Goal: Information Seeking & Learning: Compare options

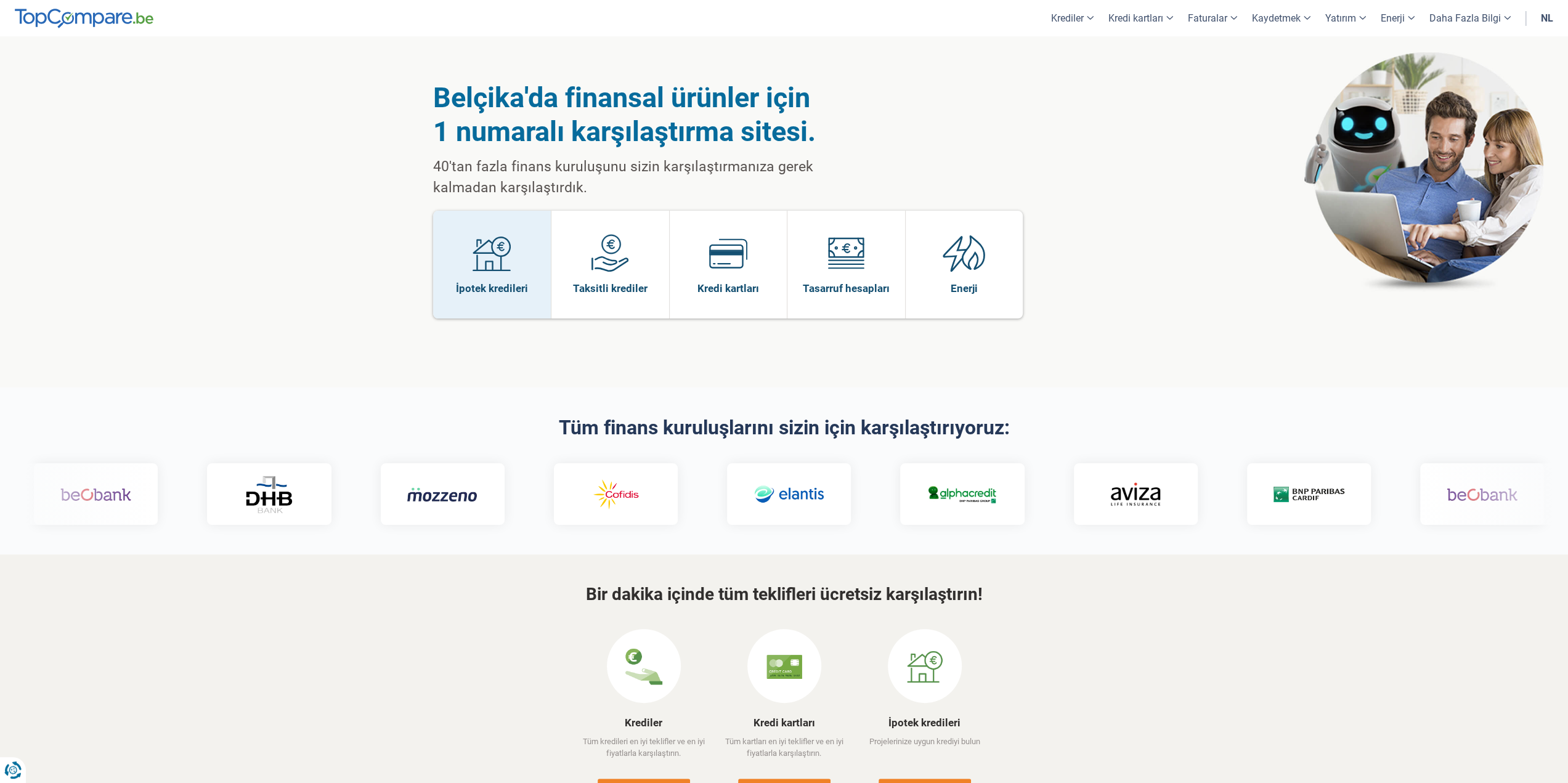
click at [519, 283] on font "İpotek kredileri" at bounding box center [491, 289] width 72 height 13
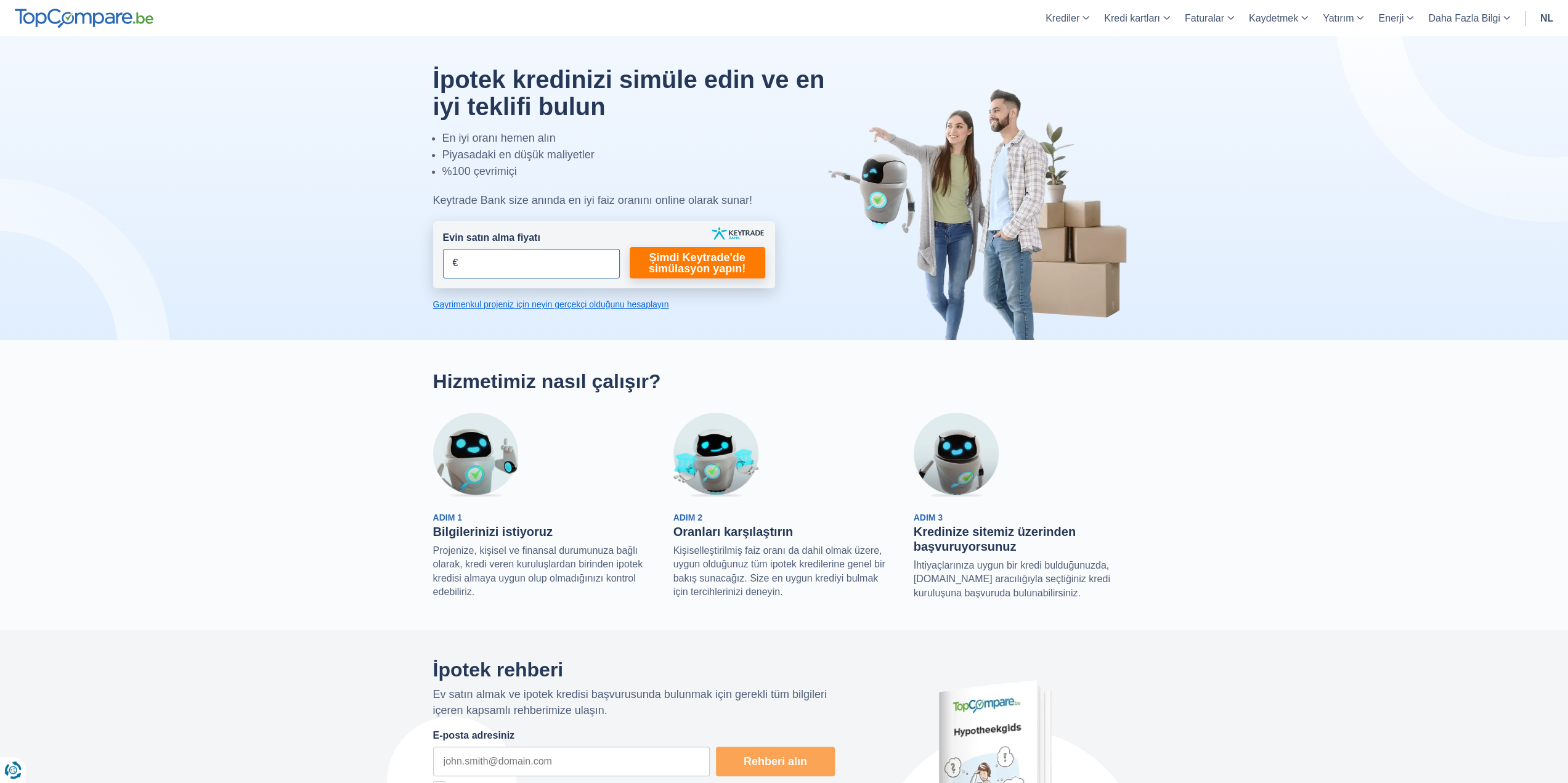
click at [510, 265] on input "Evin satın alma fiyatı" at bounding box center [531, 263] width 177 height 30
type input "370.000"
click at [717, 269] on font "Şimdi Keytrade'de simülasyon yapın!" at bounding box center [697, 263] width 96 height 24
click at [657, 278] on form "Evin satın alma fiyatı 370.000 € Dit veld is verplicht in te vullen U moet een …" at bounding box center [604, 254] width 342 height 67
click at [657, 261] on font "Şimdi Keytrade'de simülasyon yapın!" at bounding box center [697, 263] width 96 height 24
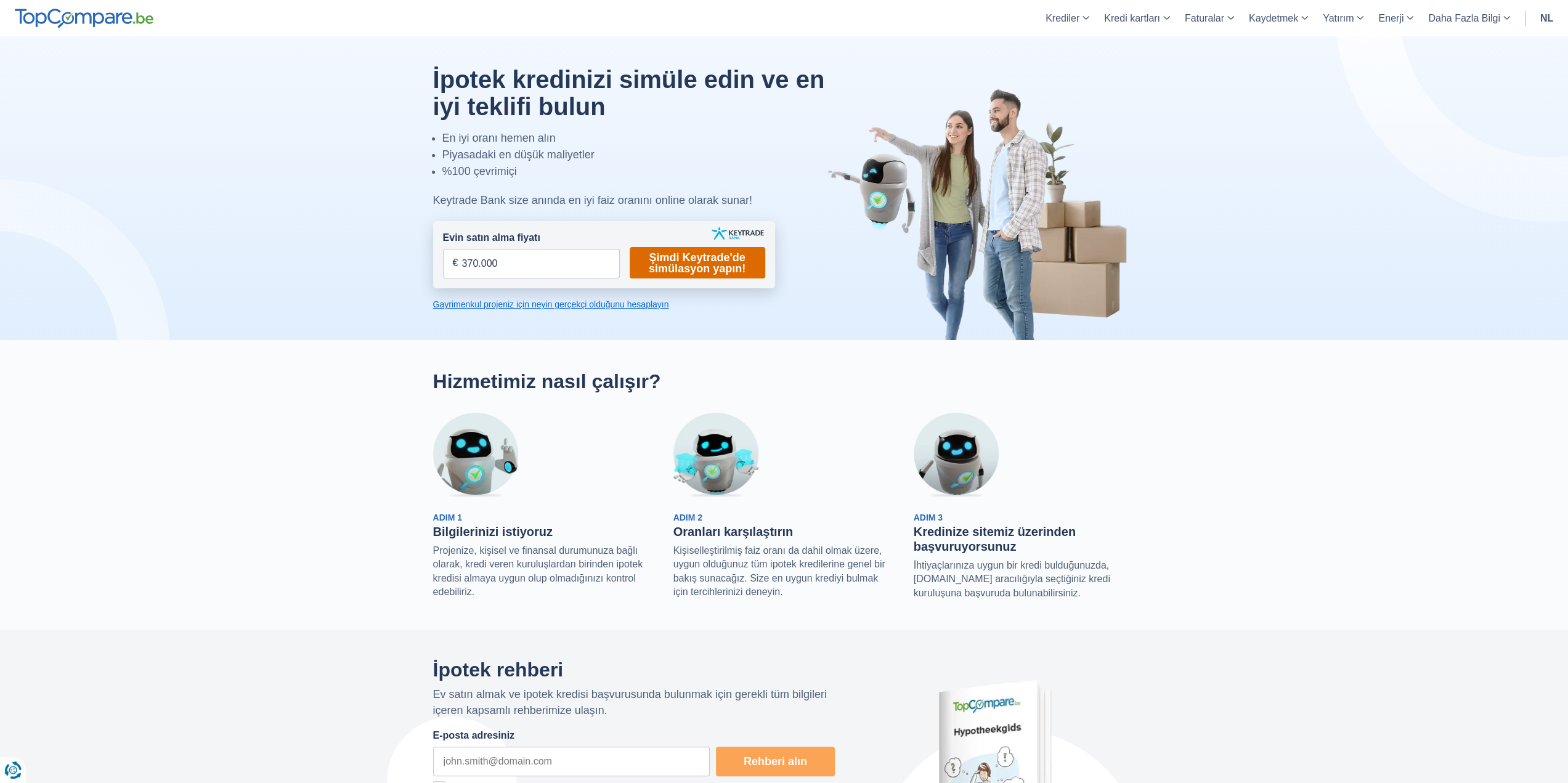
click at [695, 256] on font "Şimdi Keytrade'de simülasyon yapın!" at bounding box center [697, 263] width 96 height 24
click at [558, 251] on input "370.000" at bounding box center [531, 263] width 177 height 30
click at [554, 257] on input "Evin satın alma fiyatı" at bounding box center [531, 263] width 177 height 30
type input "370.000"
click at [697, 264] on font "Şimdi Keytrade'de simülasyon yapın!" at bounding box center [697, 263] width 96 height 24
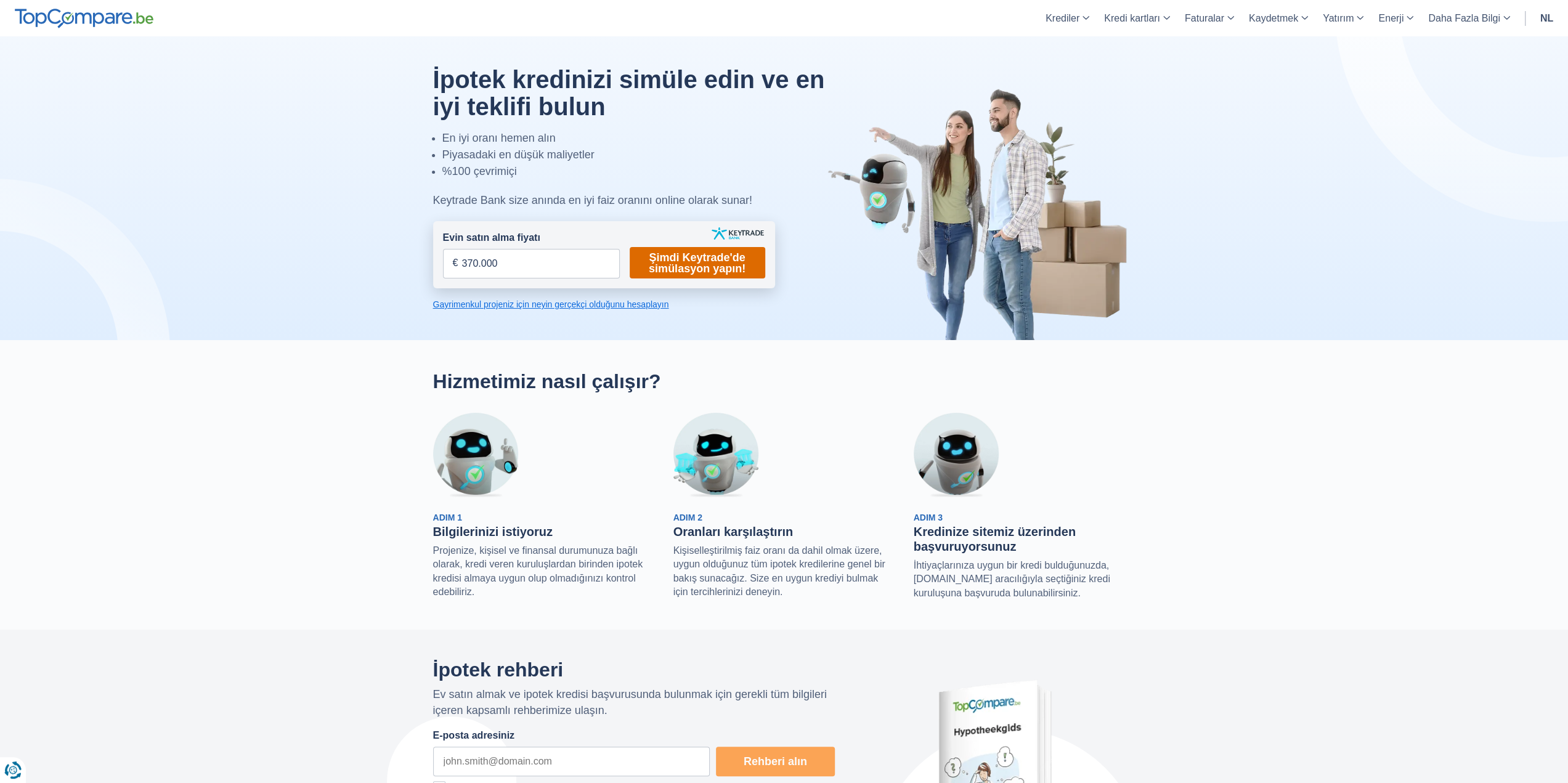
click at [741, 269] on font "Şimdi Keytrade'de simülasyon yapın!" at bounding box center [697, 263] width 96 height 24
click at [740, 269] on font "Şimdi Keytrade'de simülasyon yapın!" at bounding box center [697, 263] width 96 height 24
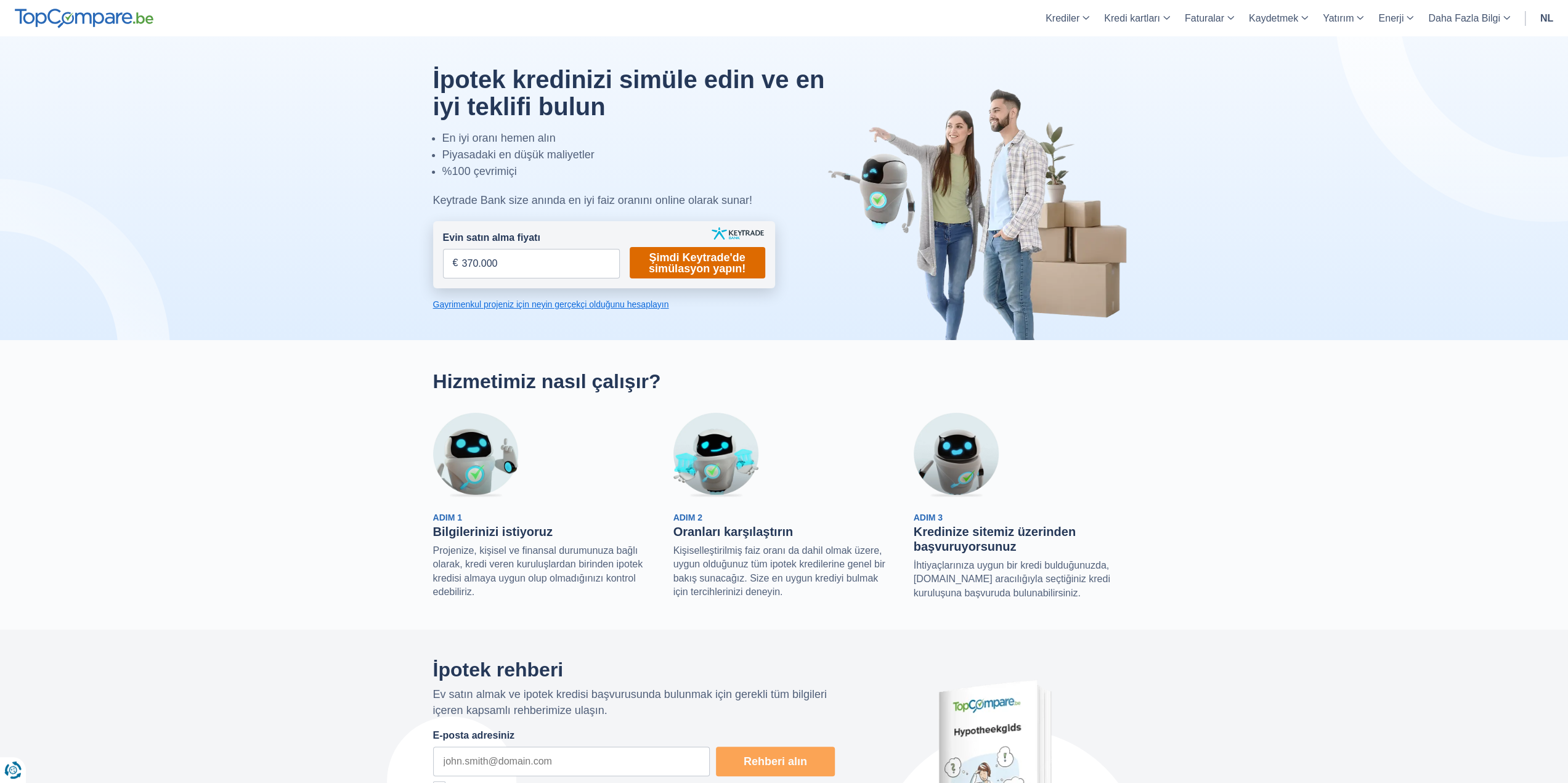
click at [723, 263] on font "Şimdi Keytrade'de simülasyon yapın!" at bounding box center [697, 263] width 96 height 24
click at [719, 269] on font "Şimdi Keytrade'de simülasyon yapın!" at bounding box center [697, 263] width 96 height 24
click at [610, 300] on font "Gayrimenkul projeniz için neyin gerçekçi olduğunu hesaplayın" at bounding box center [551, 304] width 236 height 10
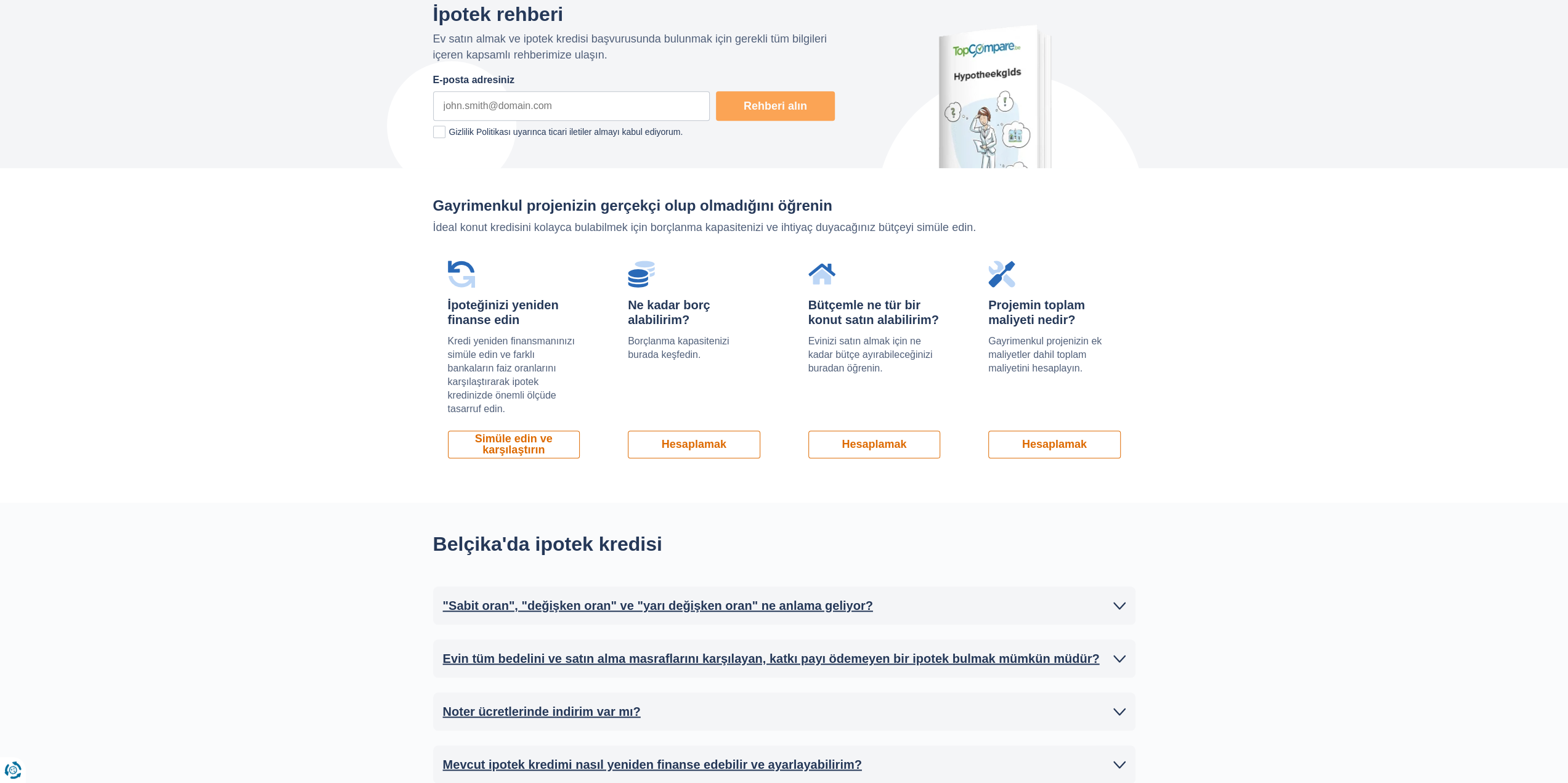
scroll to position [823, 0]
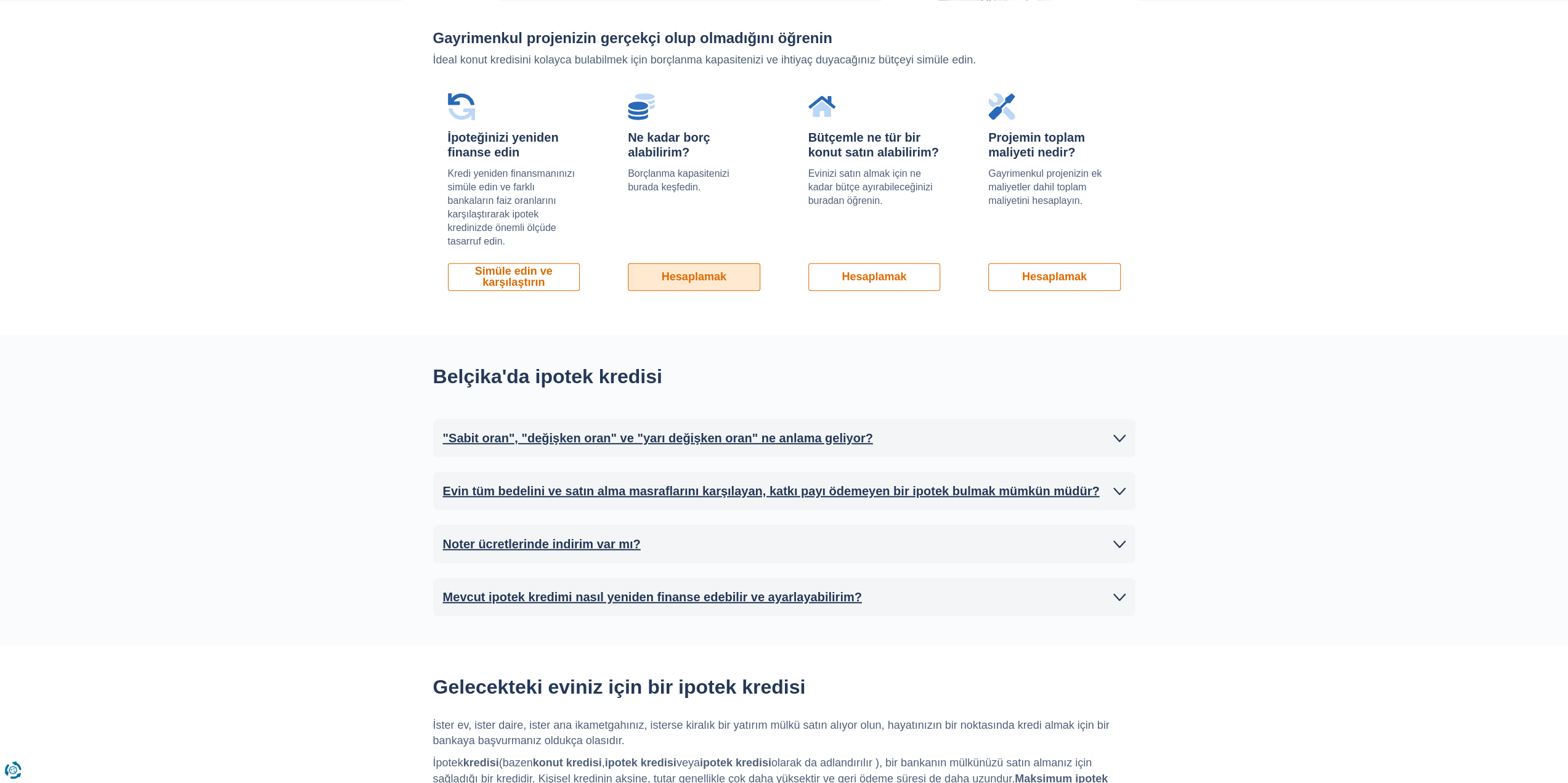
click at [686, 267] on link "Hesaplamak" at bounding box center [694, 277] width 133 height 28
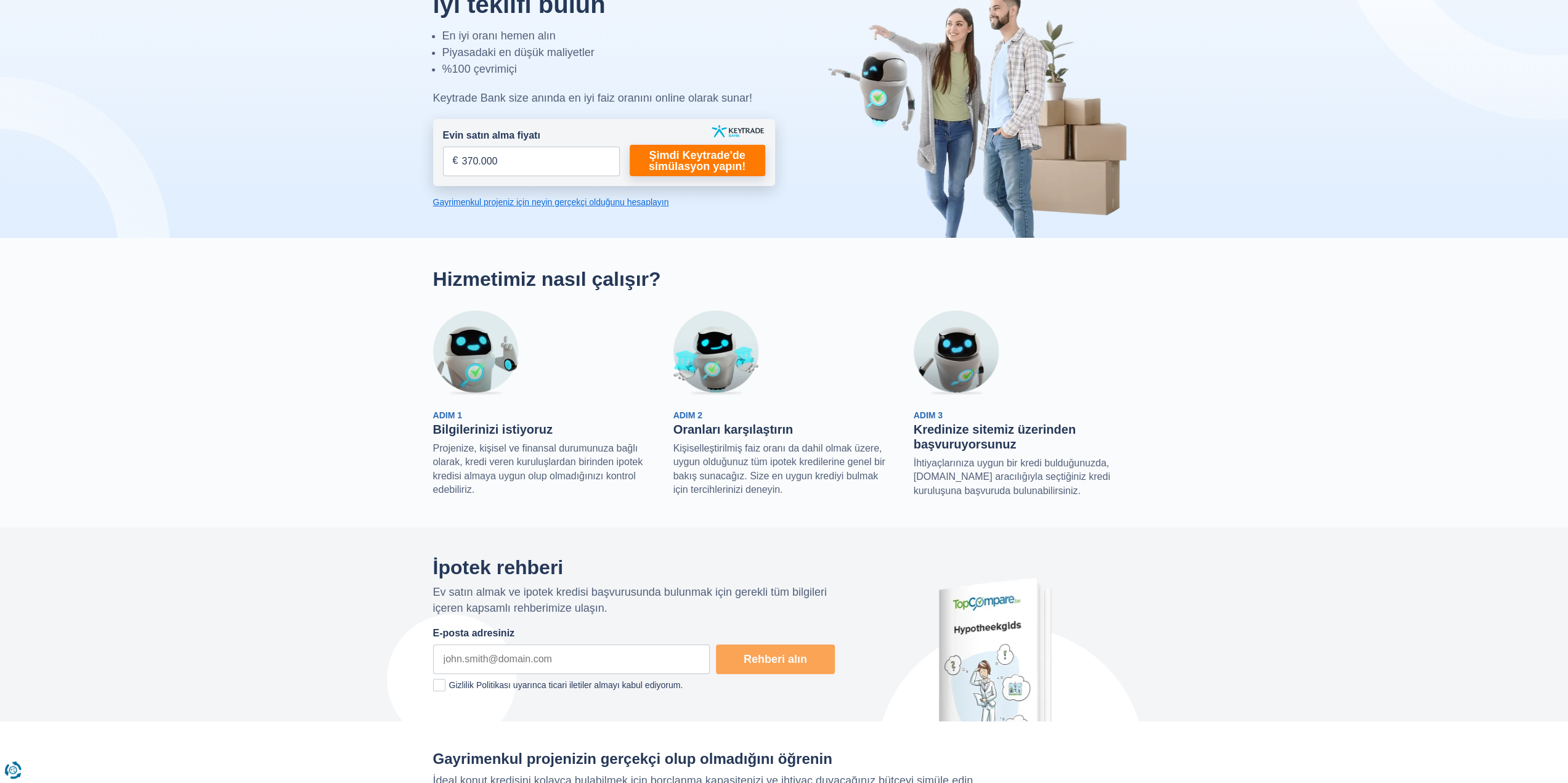
scroll to position [0, 0]
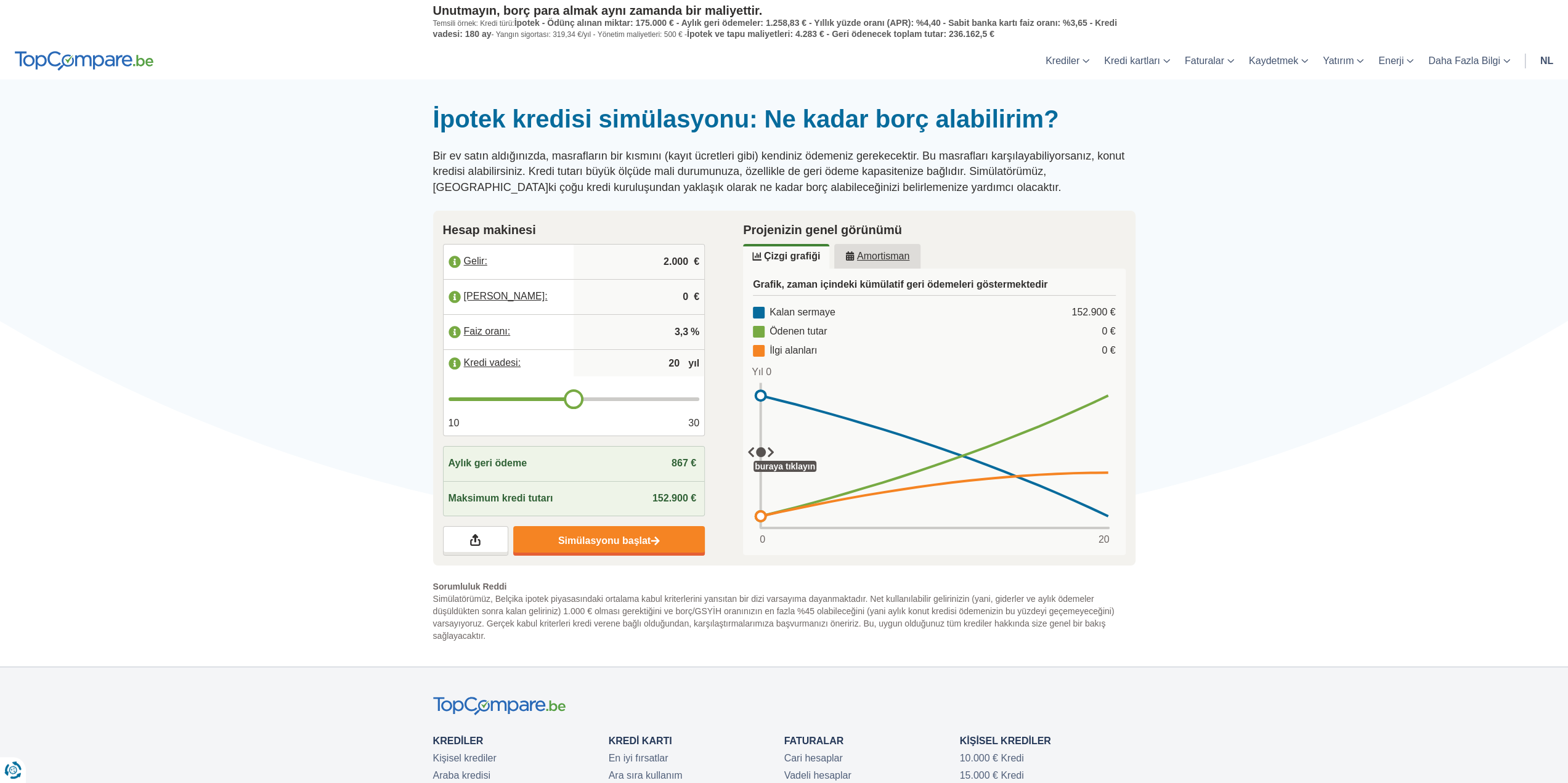
drag, startPoint x: 655, startPoint y: 257, endPoint x: 696, endPoint y: 263, distance: 41.4
click at [696, 263] on div "2.000 €" at bounding box center [639, 262] width 131 height 35
type input "5.000"
type input "21"
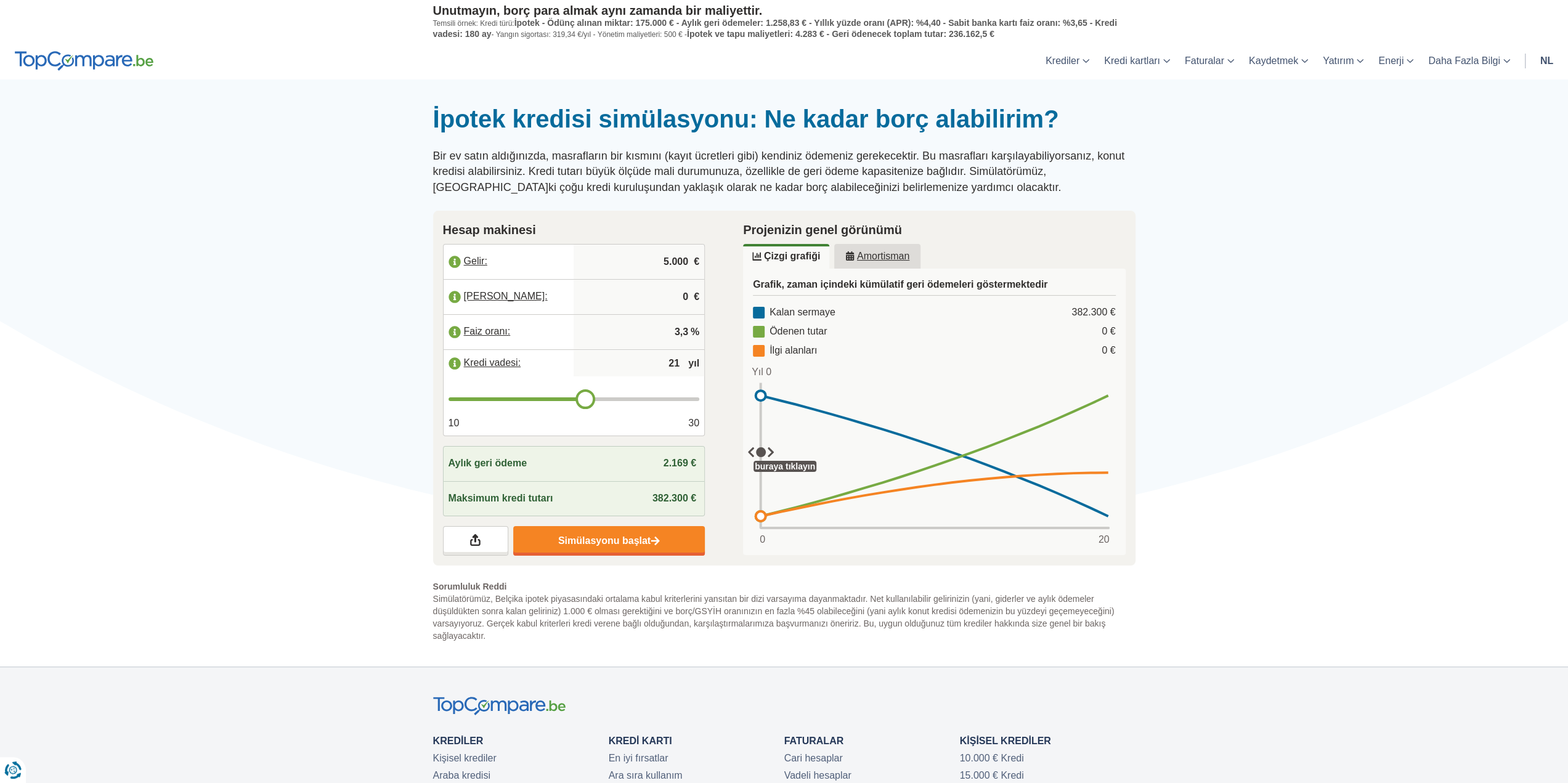
type input "22"
type input "23"
type input "24"
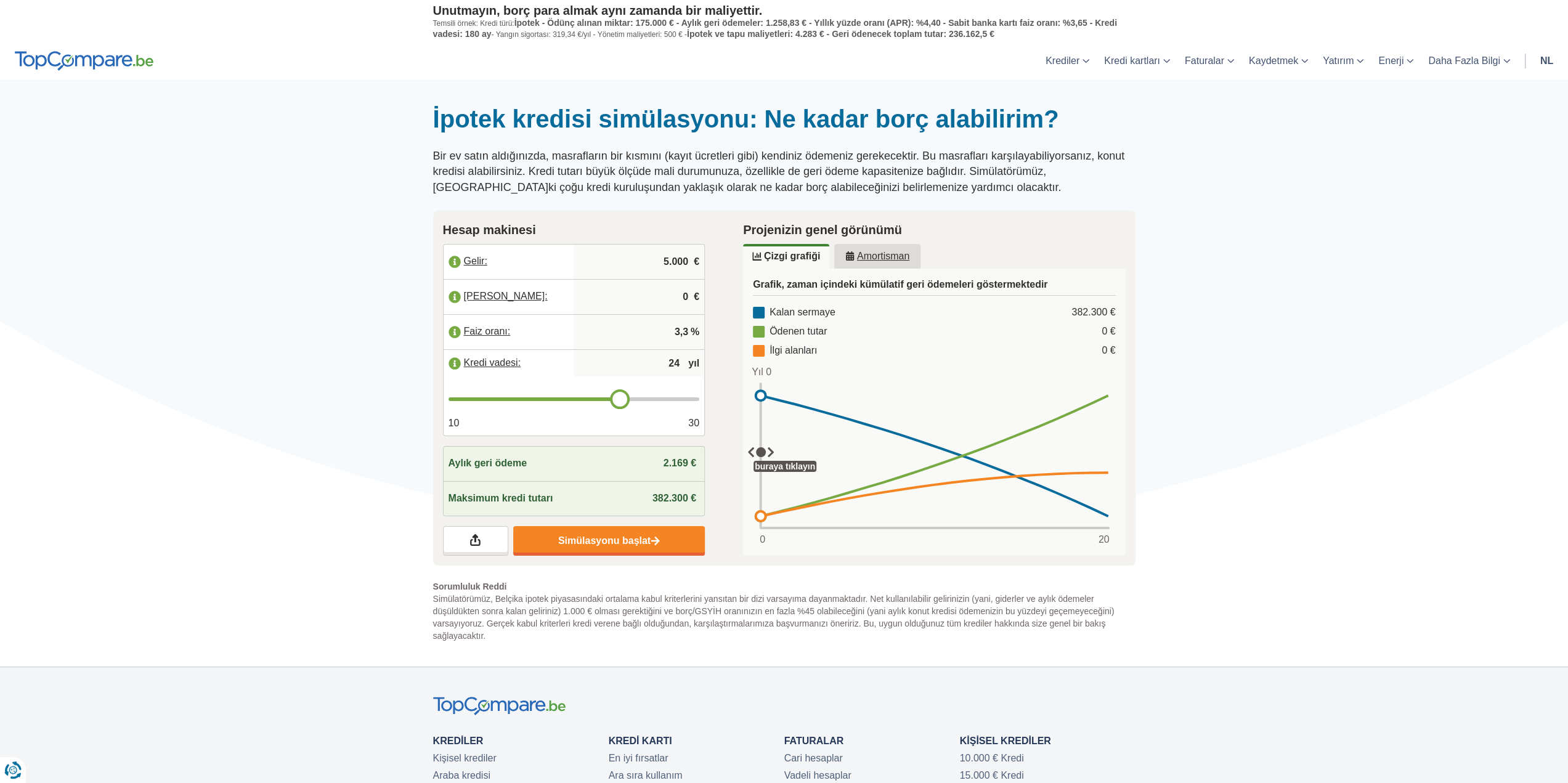
drag, startPoint x: 578, startPoint y: 398, endPoint x: 625, endPoint y: 399, distance: 47.0
type input "24"
click at [625, 399] on input "range" at bounding box center [574, 399] width 252 height 4
type input "25"
drag, startPoint x: 622, startPoint y: 399, endPoint x: 632, endPoint y: 398, distance: 10.0
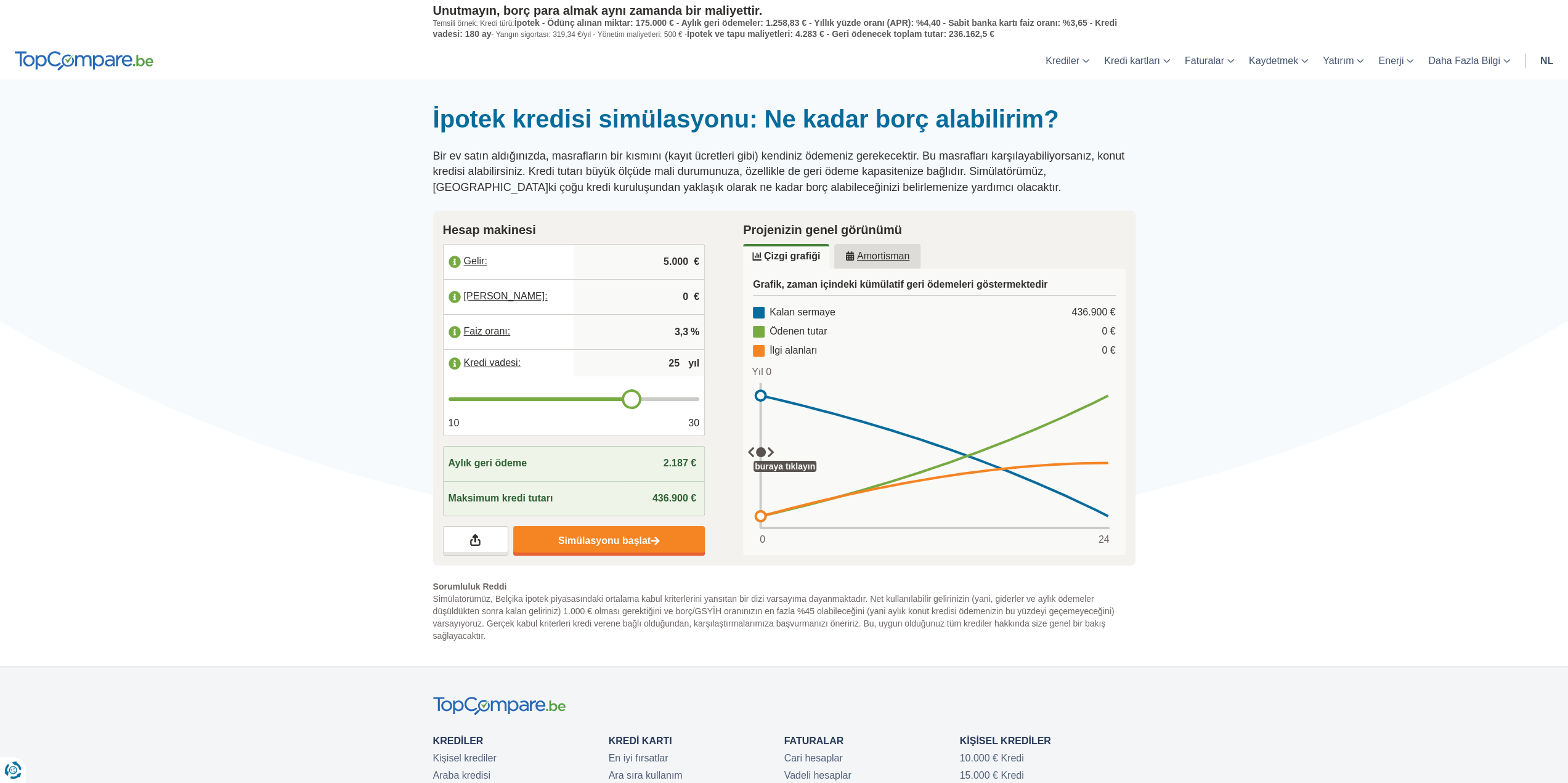
type input "25"
click at [633, 398] on input "range" at bounding box center [574, 399] width 252 height 4
click at [328, 104] on div at bounding box center [784, 104] width 1568 height 0
click at [646, 302] on input "0" at bounding box center [639, 296] width 121 height 34
click at [620, 531] on link "Simülasyonu başlat" at bounding box center [609, 540] width 192 height 30
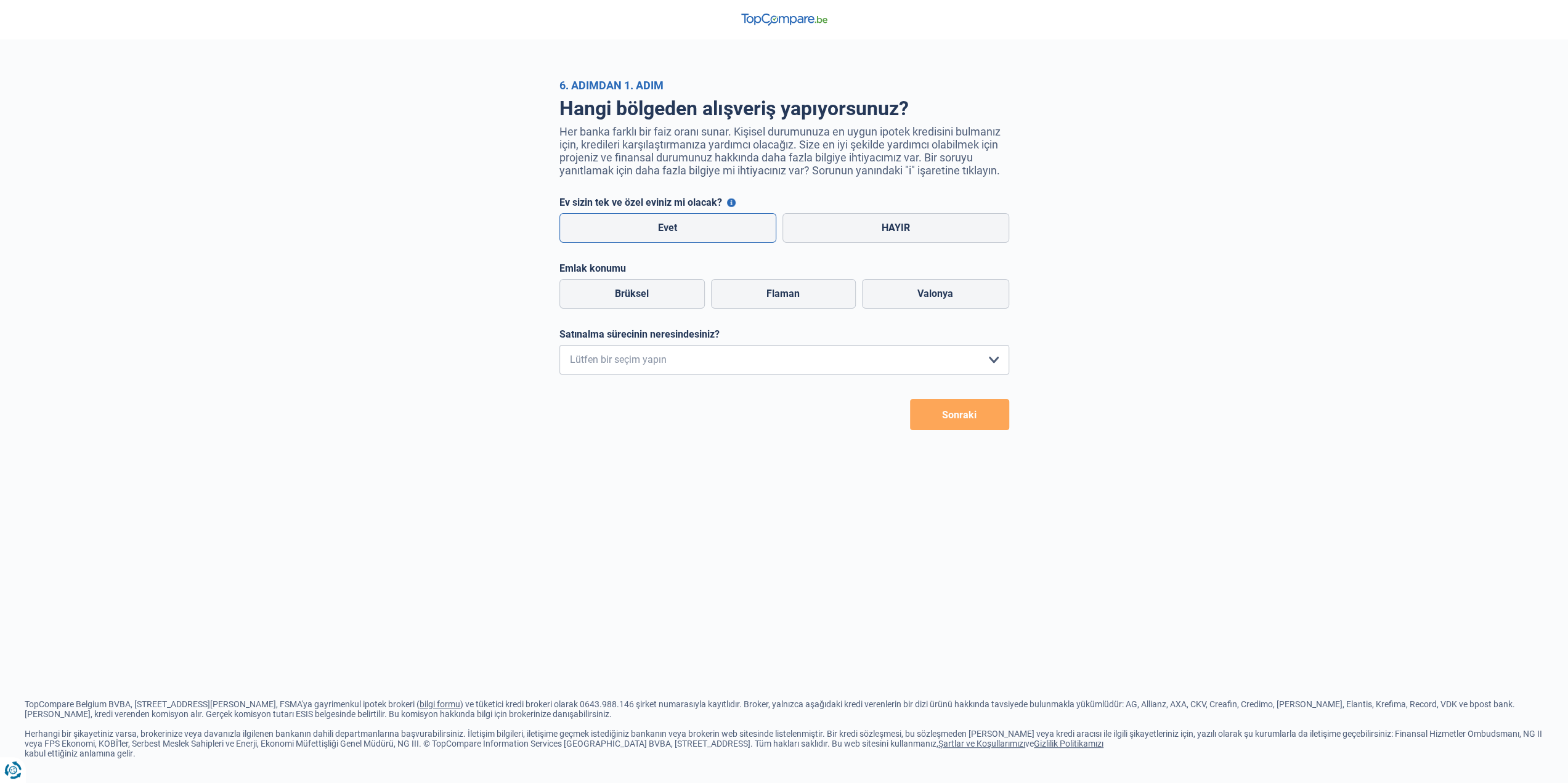
click at [668, 240] on label "Evet" at bounding box center [668, 228] width 217 height 30
click at [668, 240] on input "Evet" at bounding box center [668, 228] width 217 height 30
radio input "true"
click at [779, 300] on font "Flaman" at bounding box center [782, 293] width 34 height 12
click at [779, 302] on input "Flaman" at bounding box center [782, 293] width 144 height 30
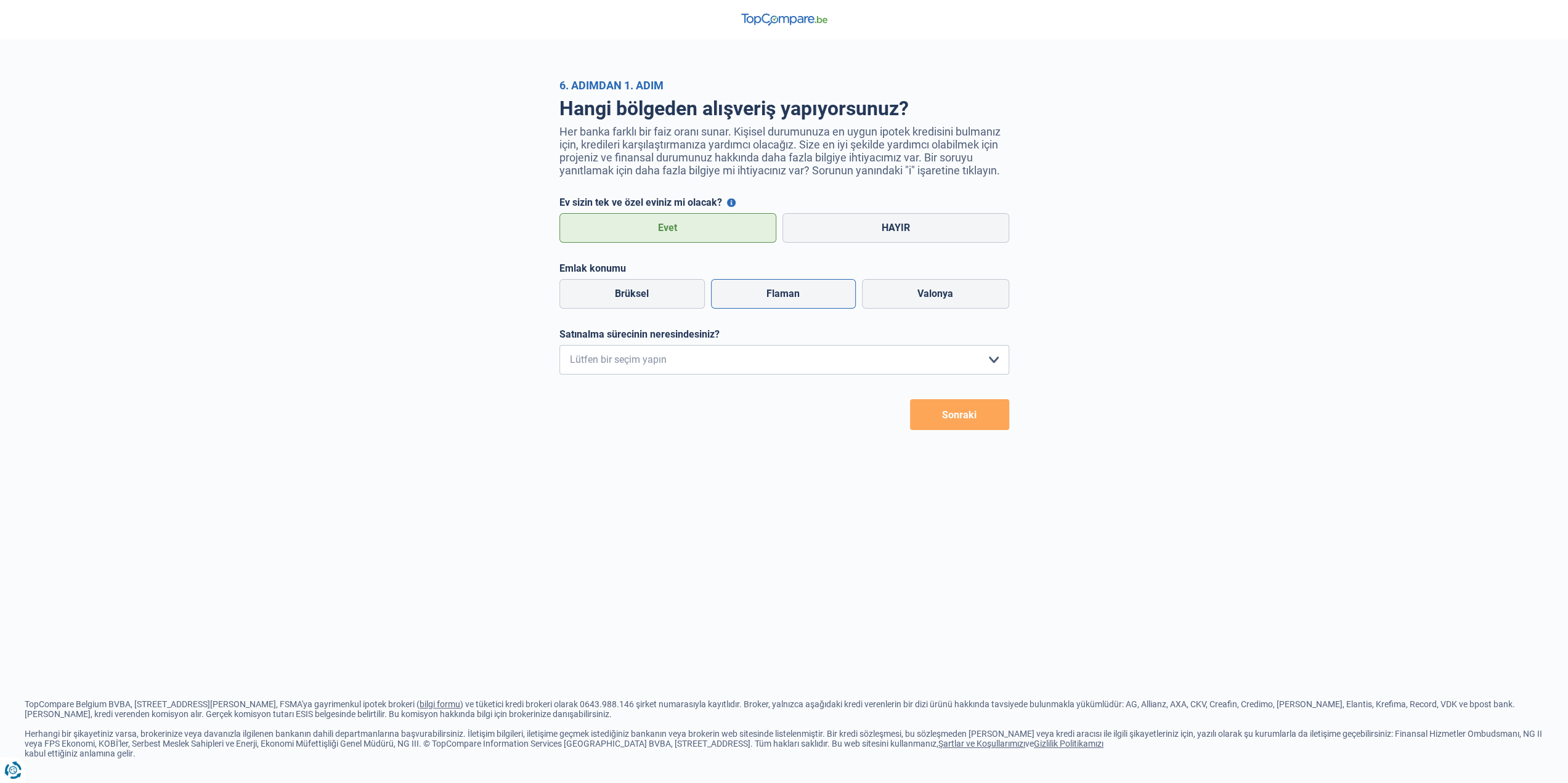
radio input "true"
click at [663, 366] on select "Şu anda herhangi bir şey satın almaya yönelik somut bir planım olmadığı için sa…" at bounding box center [784, 360] width 450 height 30
select select "1c"
click at [560, 349] on select "Şu anda herhangi bir şey satın almaya yönelik somut bir planım olmadığı için sa…" at bounding box center [784, 360] width 450 height 30
click at [962, 414] on font "Sonraki" at bounding box center [959, 414] width 35 height 12
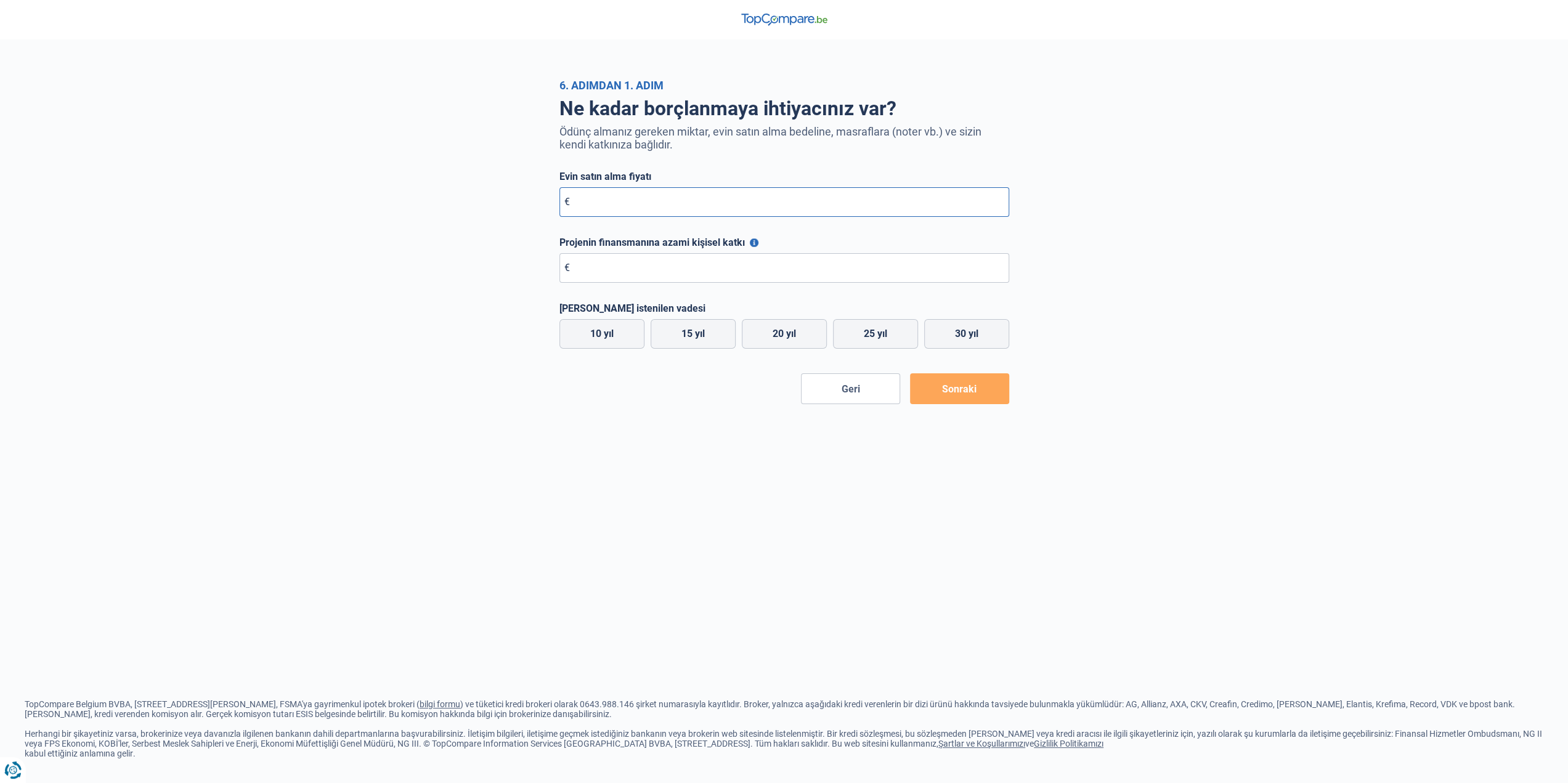
click at [630, 210] on input "Evin satın alma fiyatı" at bounding box center [784, 202] width 450 height 30
type input "370.000"
click at [646, 273] on input "Projenin finansmanına azami kişisel katkı" at bounding box center [784, 268] width 450 height 30
click at [892, 342] on label "25 yıl" at bounding box center [876, 333] width 85 height 30
click at [892, 342] on input "25 yıl" at bounding box center [876, 333] width 85 height 30
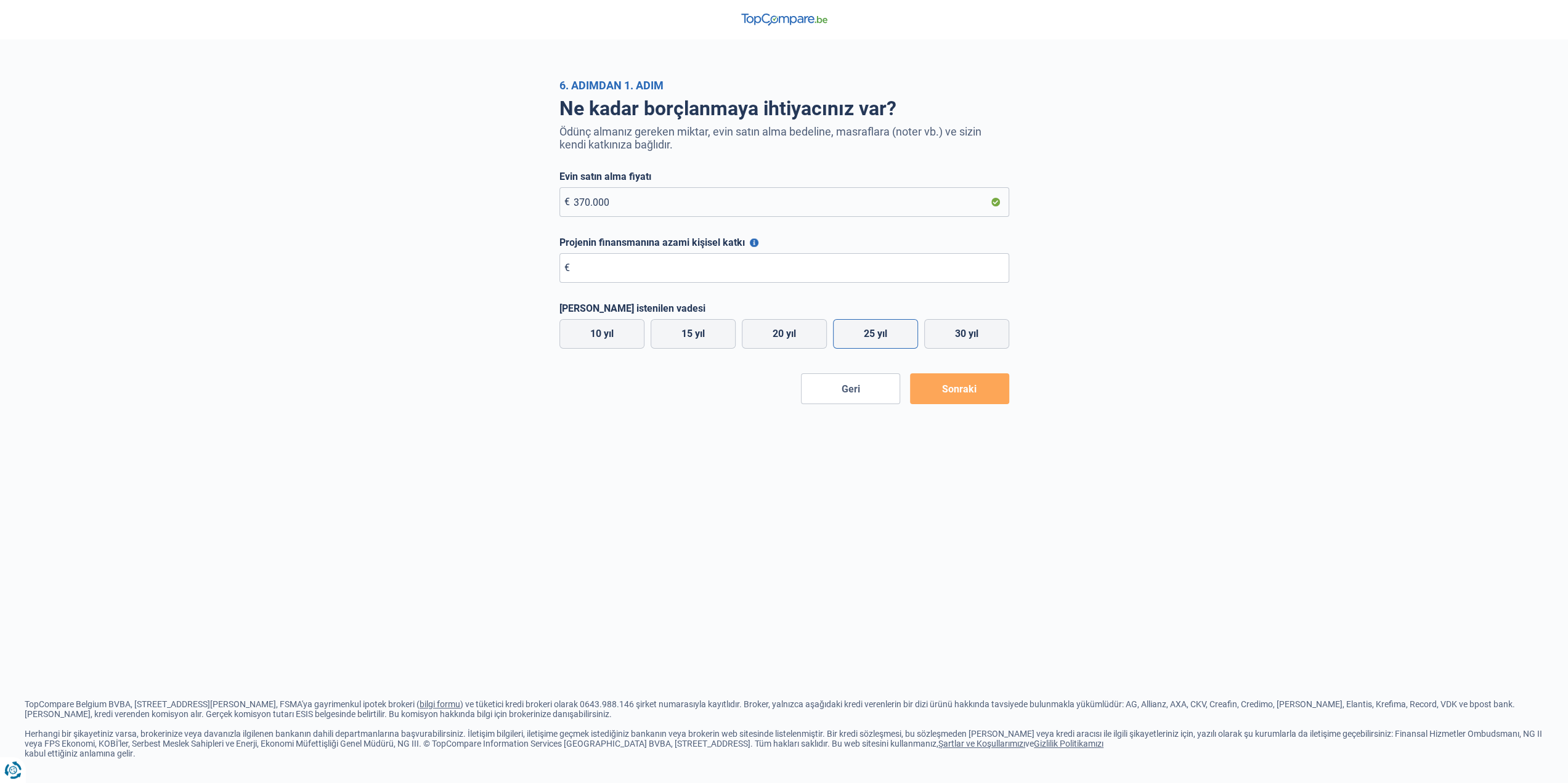
radio input "true"
click at [730, 266] on input "Projenin finansmanına azami kişisel katkı" at bounding box center [784, 268] width 450 height 30
type input "0"
click at [961, 387] on font "Sonraki" at bounding box center [959, 389] width 35 height 12
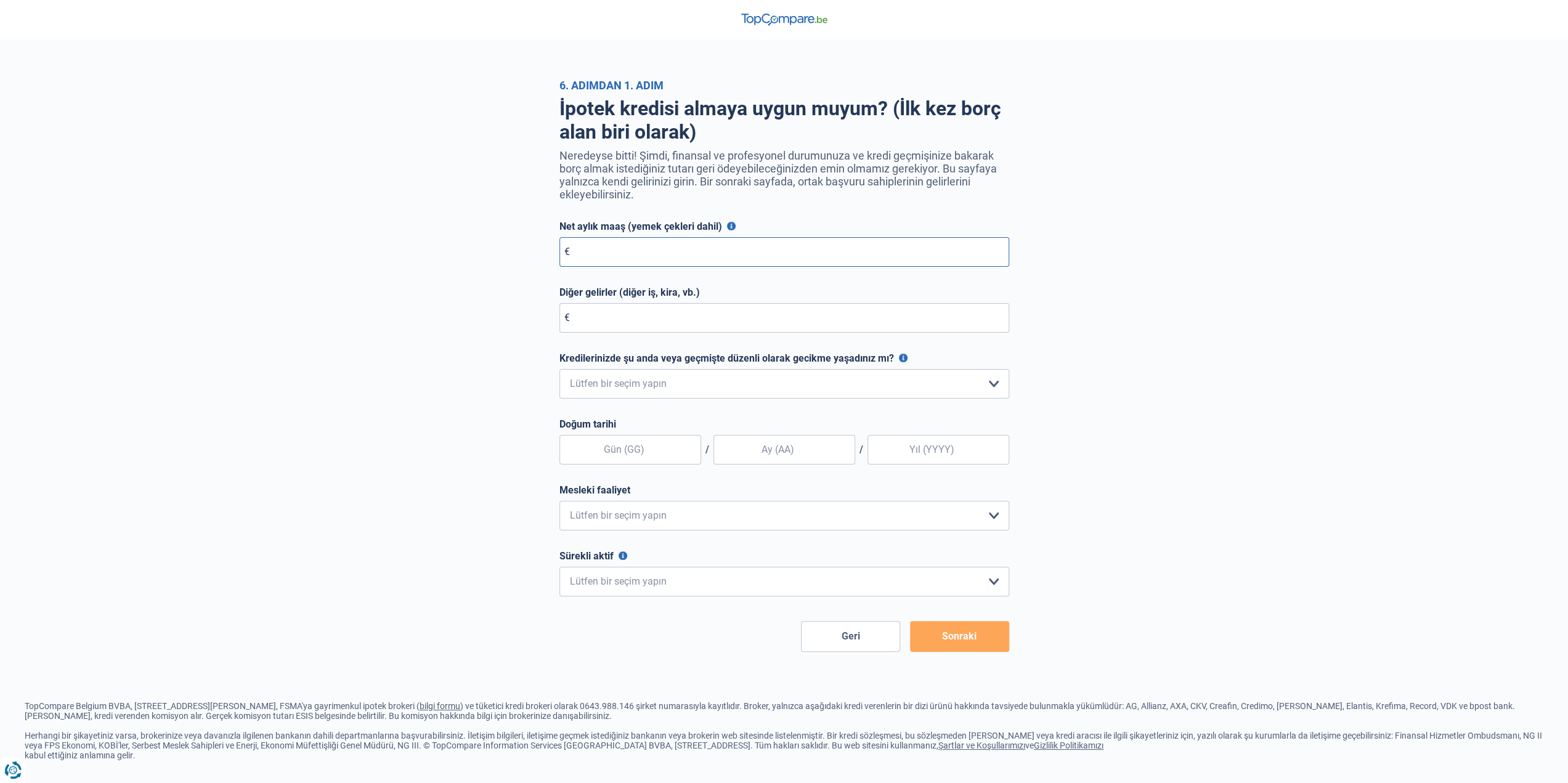
click at [627, 254] on input "Net aylık maaş (yemek çekleri dahil)" at bounding box center [784, 252] width 450 height 30
type input "2.250"
click at [641, 324] on input "Diğer gelirler (diğer iş, kira, vb.)" at bounding box center [784, 318] width 450 height 30
type input "2.900"
click at [456, 334] on div "İpotek kredisi almaya uygun muyum? (İlk kez borç alan biri olarak) Neredeyse bi…" at bounding box center [784, 372] width 702 height 560
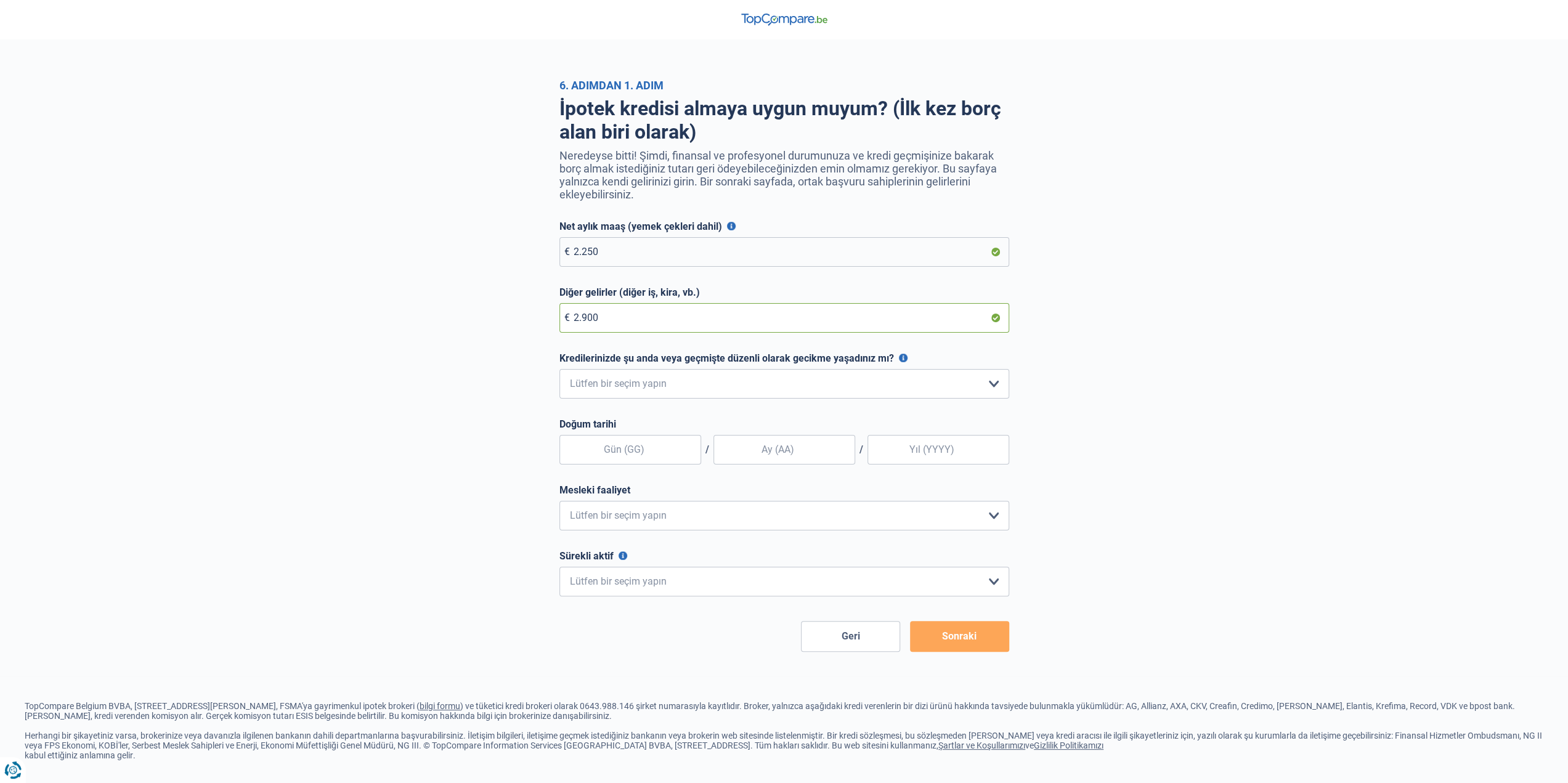
drag, startPoint x: 620, startPoint y: 320, endPoint x: 530, endPoint y: 328, distance: 90.4
click at [530, 328] on div "İpotek kredisi almaya uygun muyum? (İlk kez borç alan biri olarak) Neredeyse bi…" at bounding box center [784, 372] width 702 height 560
click at [479, 327] on div "İpotek kredisi almaya uygun muyum? (İlk kez borç alan biri olarak) Neredeyse bi…" at bounding box center [784, 372] width 702 height 560
drag, startPoint x: 617, startPoint y: 257, endPoint x: 502, endPoint y: 263, distance: 115.2
click at [502, 264] on div "İpotek kredisi almaya uygun muyum? (İlk kez borç alan biri olarak) Neredeyse bi…" at bounding box center [784, 372] width 702 height 560
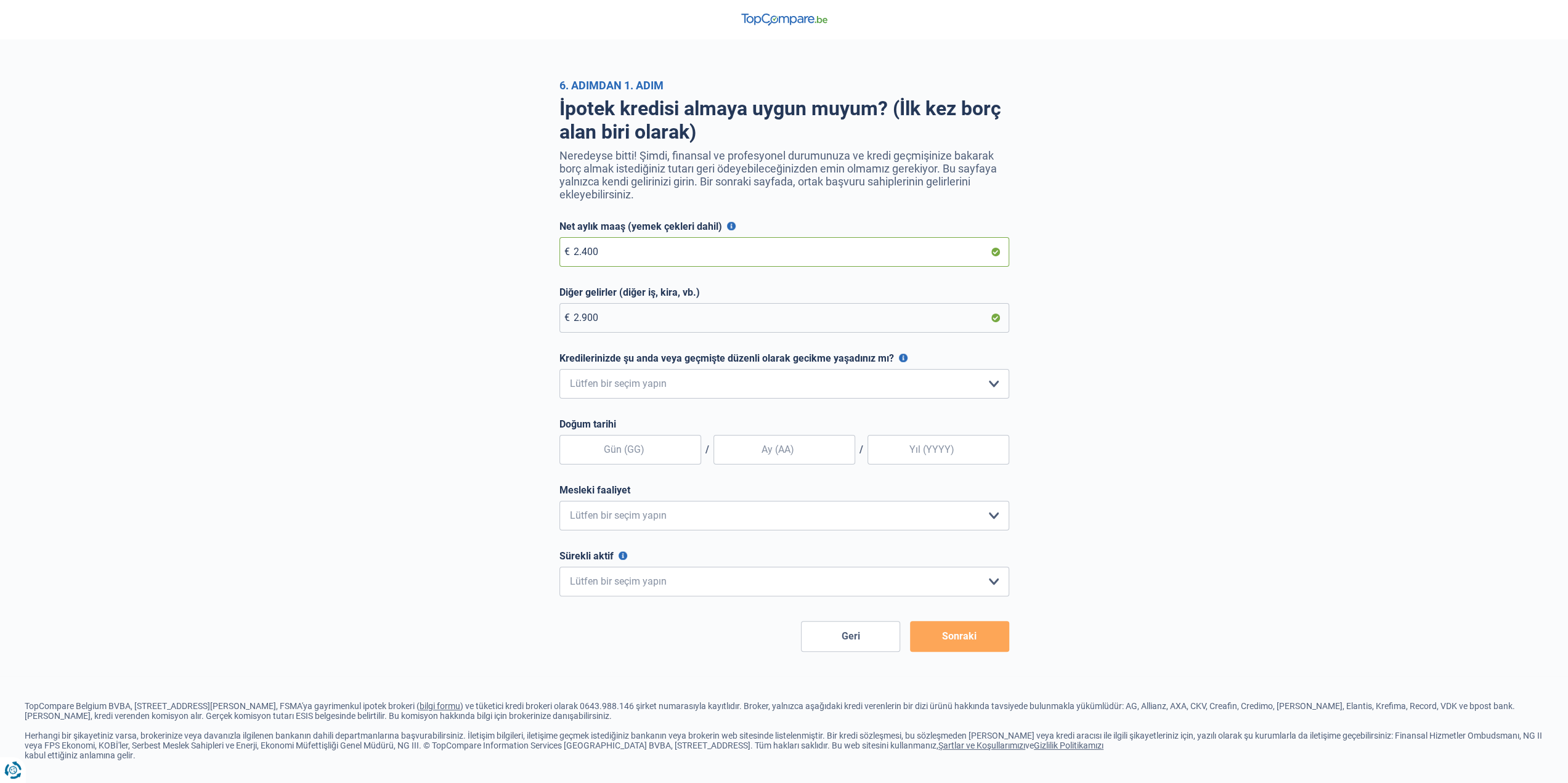
type input "2.400"
click at [478, 278] on div "İpotek kredisi almaya uygun muyum? (İlk kez borç alan biri olarak) Neredeyse bi…" at bounding box center [784, 372] width 702 height 560
drag, startPoint x: 586, startPoint y: 355, endPoint x: 879, endPoint y: 368, distance: 293.3
click at [879, 364] on font "Kredilerinizde şu anda veya geçmişte düzenli olarak gecikme yaşadınız mı?" at bounding box center [727, 358] width 334 height 12
click at [875, 367] on div at bounding box center [875, 367] width 0 height 0
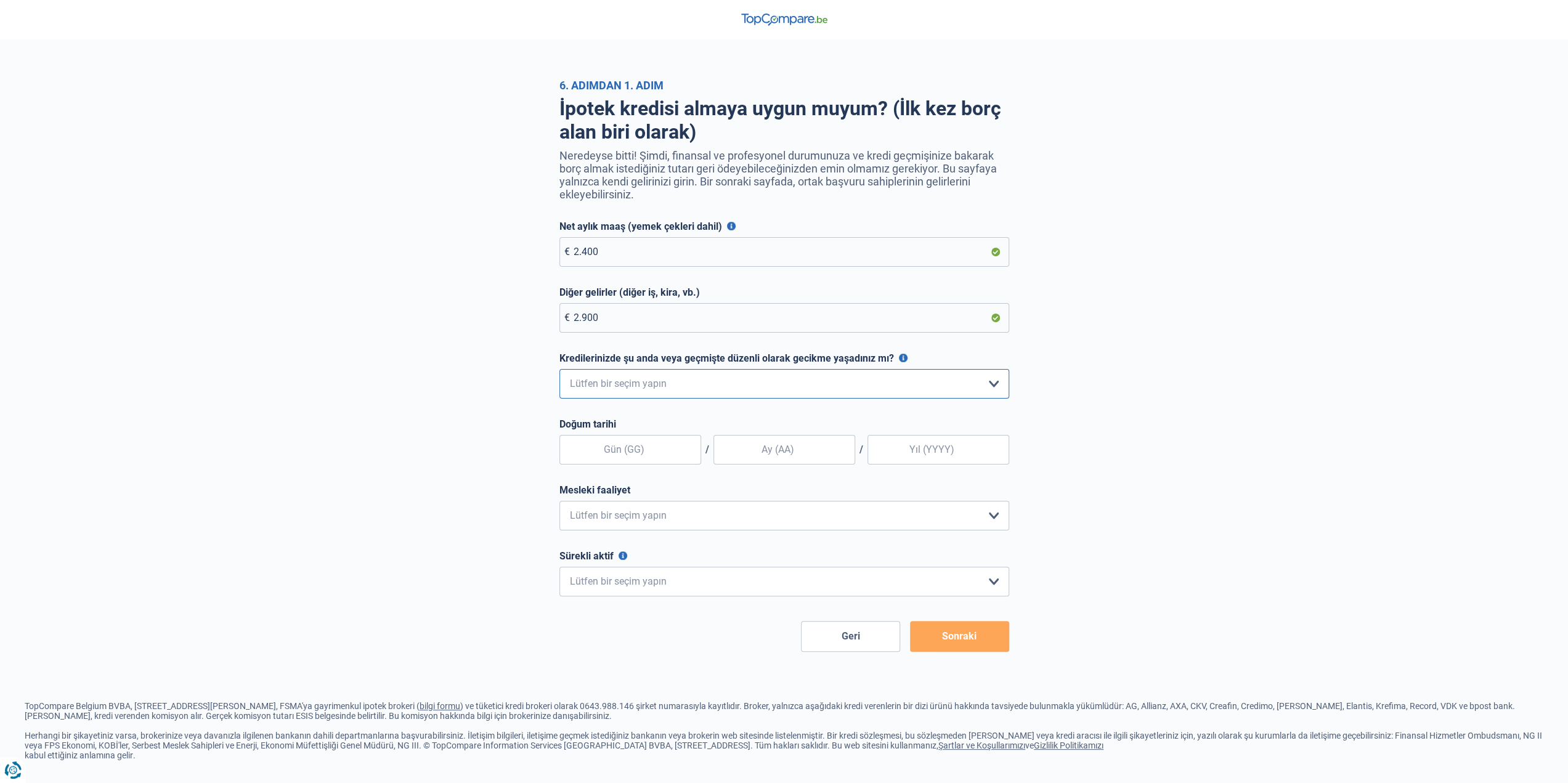
click at [702, 393] on select "Hayır, asla Evet, ama bunu bir yıldan kısa bir süre önce ödedim Evet, ama borcu…" at bounding box center [784, 383] width 450 height 30
select select "0"
click at [560, 372] on select "Hayır, asla Evet, ama bunu bir yıldan kısa bir süre önce ödedim Evet, ama borcu…" at bounding box center [784, 383] width 450 height 30
click at [518, 431] on div "İpotek kredisi almaya uygun muyum? (İlk kez borç alan biri olarak) Neredeyse bi…" at bounding box center [784, 372] width 702 height 560
click at [614, 451] on input "text" at bounding box center [630, 450] width 142 height 30
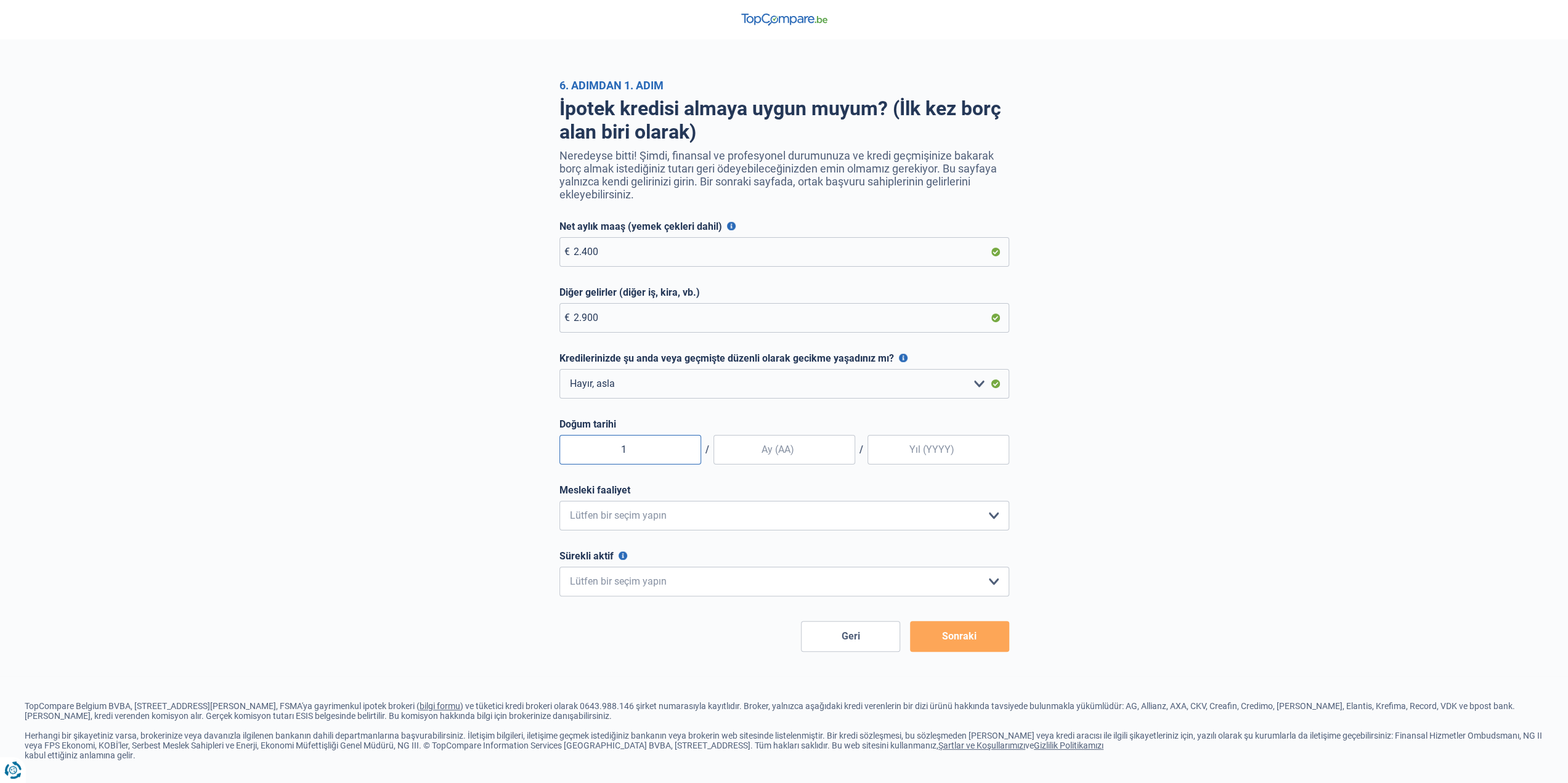
type input "10"
type input "08"
type input "1991"
click at [478, 416] on div "İpotek kredisi almaya uygun muyum? (İlk kez borç alan biri olarak) Neredeyse bi…" at bounding box center [784, 372] width 702 height 560
click at [613, 514] on select "Hizmetkar İşçi Resmi Serbest meslek Müdür Emekli Serbest meslek İşsiz Kalıcı ol…" at bounding box center [784, 515] width 450 height 30
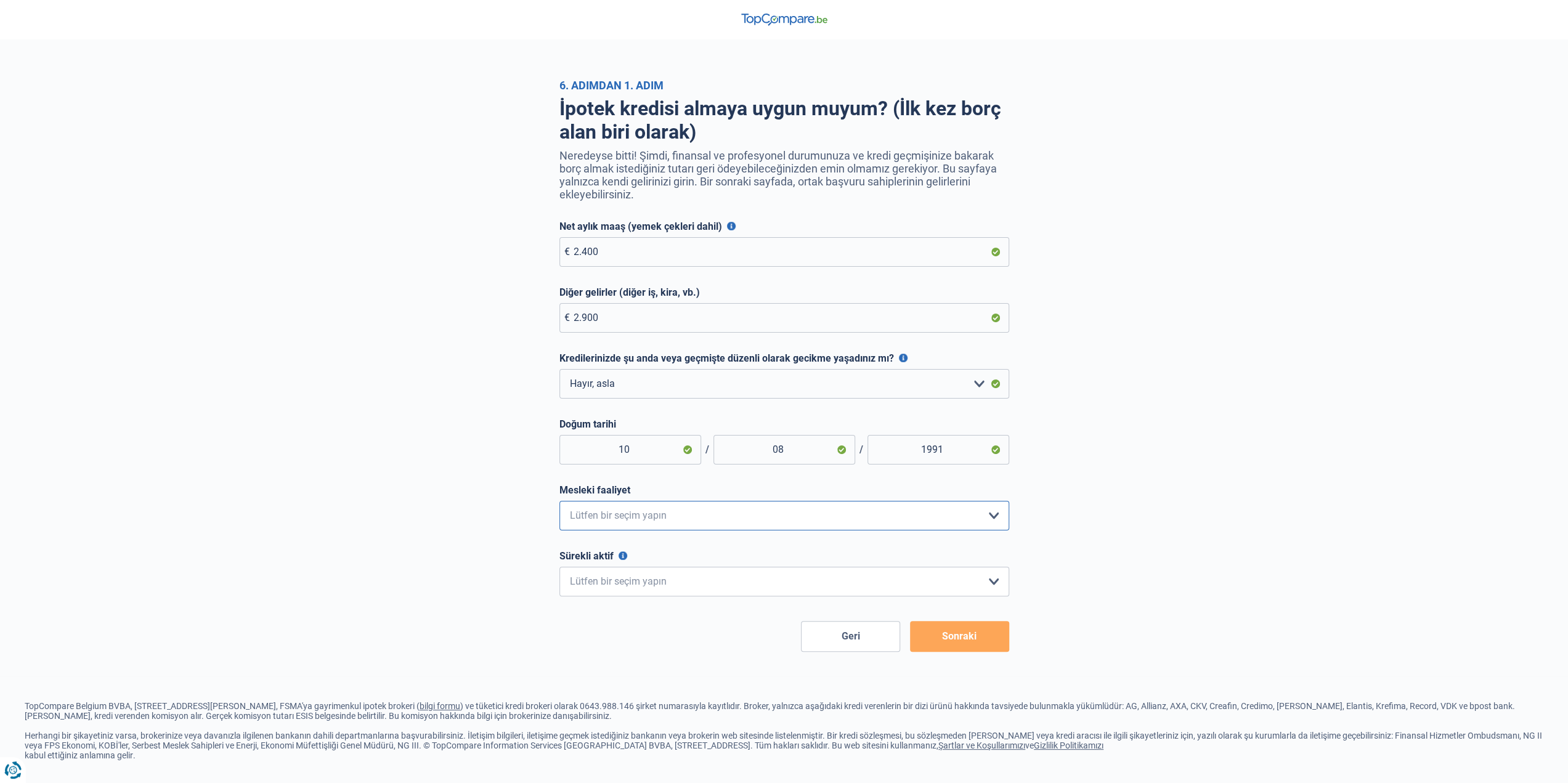
select select "worker"
click at [560, 504] on select "Hizmetkar İşçi Resmi Serbest meslek Müdür Emekli Serbest meslek İşsiz Kalıcı ol…" at bounding box center [784, 515] width 450 height 30
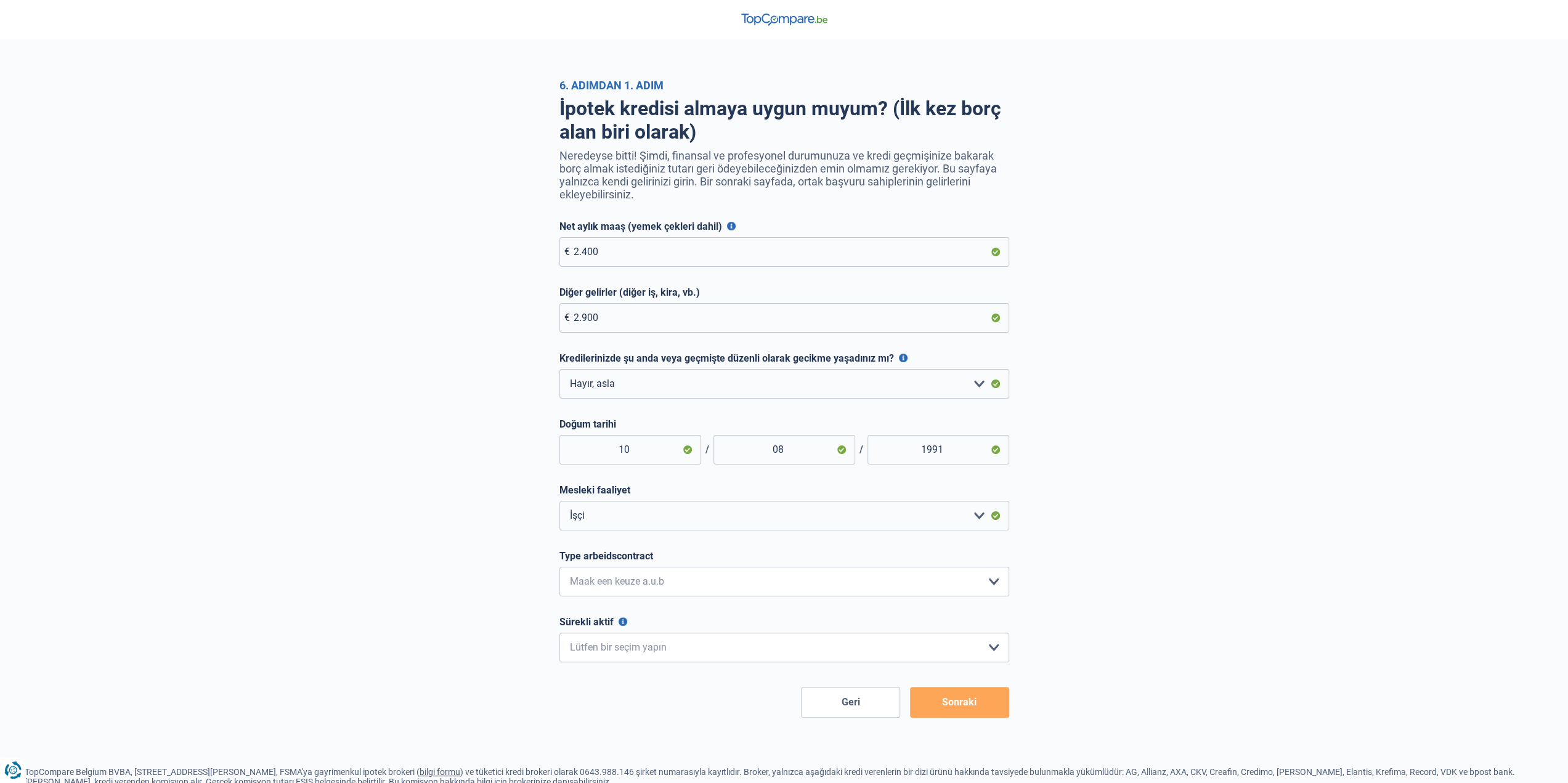
drag, startPoint x: 461, startPoint y: 359, endPoint x: 450, endPoint y: 362, distance: 11.4
click at [456, 362] on div "İpotek kredisi almaya uygun muyum? (İlk kez borç alan biri olarak) Neredeyse bi…" at bounding box center [784, 404] width 702 height 626
drag, startPoint x: 630, startPoint y: 582, endPoint x: 620, endPoint y: 581, distance: 10.0
click at [620, 582] on select "Geçici sözleşme Daimi istihdam sözleşmesi Belirli süreli iş sözleşmesi Lütfen b…" at bounding box center [784, 581] width 450 height 30
select select "permanent"
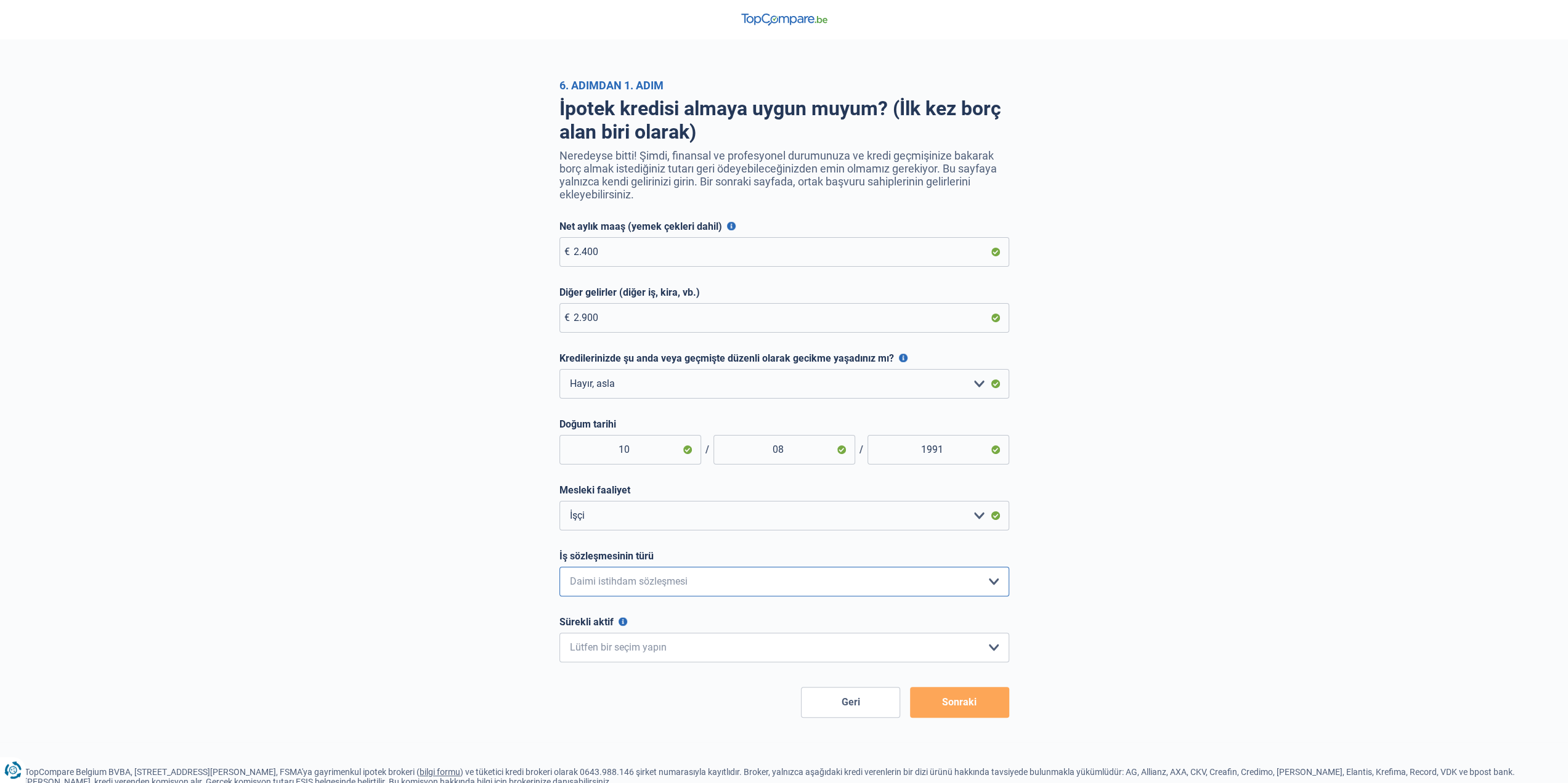
click at [560, 570] on select "Geçici sözleşme Daimi istihdam sözleşmesi Belirli süreli iş sözleşmesi Lütfen b…" at bounding box center [784, 581] width 450 height 30
click at [502, 610] on div "İpotek kredisi almaya uygun muyum? (İlk kez borç alan biri olarak) Neredeyse bi…" at bounding box center [784, 404] width 702 height 626
click at [597, 656] on select "< 6 ay 6 - 12 ay 12 - 24 ay 24 - 36 ay > 36 ay Lütfen bir seçim yapın" at bounding box center [784, 647] width 450 height 30
click at [501, 678] on div "İpotek kredisi almaya uygun muyum? (İlk kez borç alan biri olarak) Neredeyse bi…" at bounding box center [784, 404] width 702 height 626
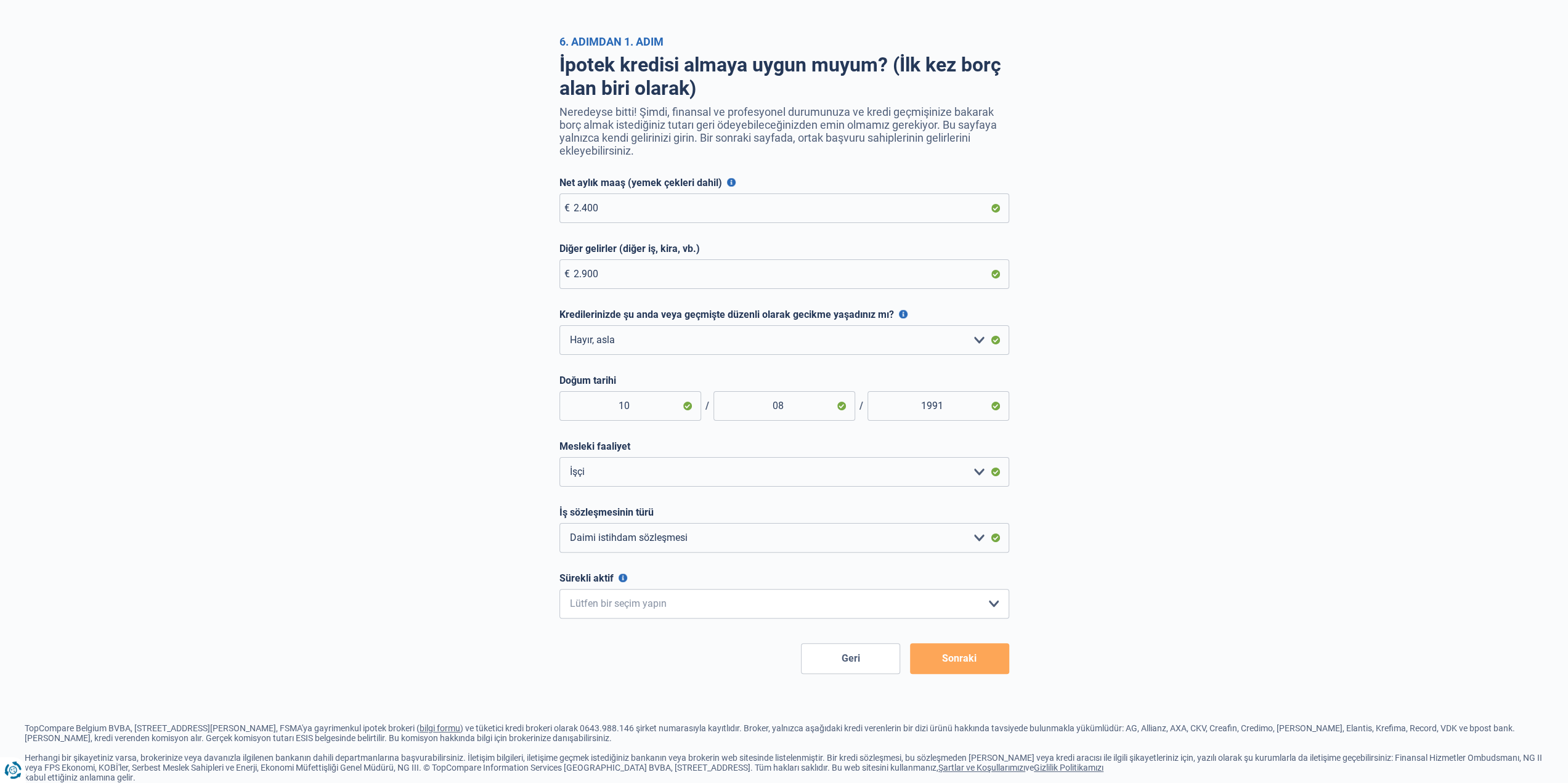
scroll to position [74, 0]
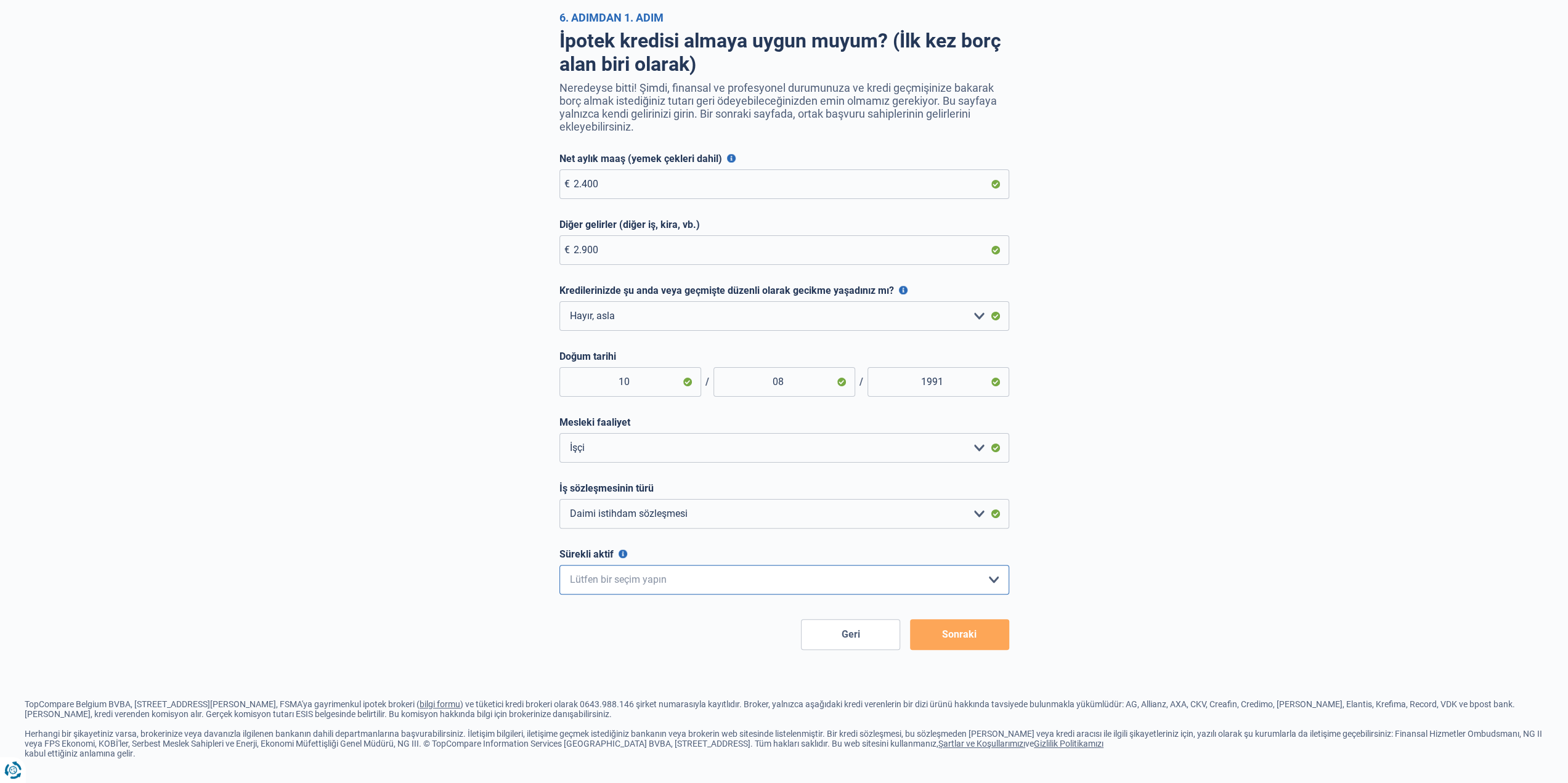
click at [617, 571] on select "< 6 ay 6 - 12 ay 12 - 24 ay 24 - 36 ay > 36 ay Lütfen bir seçim yapın" at bounding box center [784, 580] width 450 height 30
select select "more36"
click at [560, 565] on select "< 6 ay 6 - 12 ay 12 - 24 ay 24 - 36 ay > 36 ay Lütfen bir seçim yapın" at bounding box center [784, 580] width 450 height 30
click at [508, 612] on div "İpotek kredisi almaya uygun muyum? (İlk kez borç alan biri olarak) Neredeyse bi…" at bounding box center [784, 336] width 702 height 626
click at [625, 502] on select "Geçici sözleşme Daimi istihdam sözleşmesi Belirli süreli iş sözleşmesi Lütfen b…" at bounding box center [784, 513] width 450 height 30
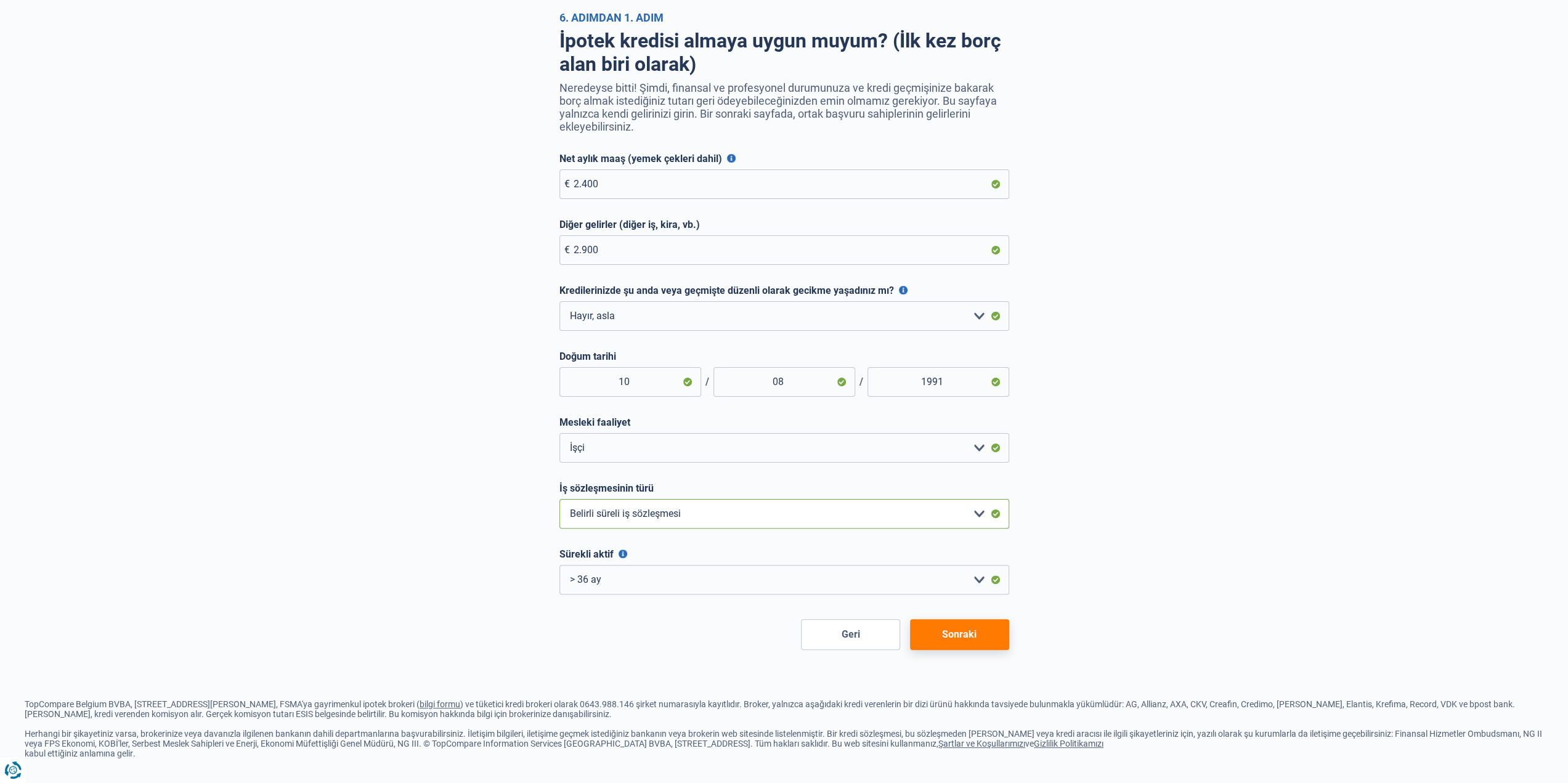
click at [560, 499] on select "Geçici sözleşme Daimi istihdam sözleşmesi Belirli süreli iş sözleşmesi Lütfen b…" at bounding box center [784, 513] width 450 height 30
click at [620, 513] on select "Geçici sözleşme Daimi istihdam sözleşmesi Belirli süreli iş sözleşmesi Lütfen b…" at bounding box center [784, 513] width 450 height 30
select select "permanent"
click at [560, 499] on select "Geçici sözleşme Daimi istihdam sözleşmesi Belirli süreli iş sözleşmesi Lütfen b…" at bounding box center [784, 513] width 450 height 30
click at [620, 573] on select "< 6 ay 6 - 12 ay 12 - 24 ay 24 - 36 ay > 36 ay Lütfen bir seçim yapın" at bounding box center [784, 580] width 450 height 30
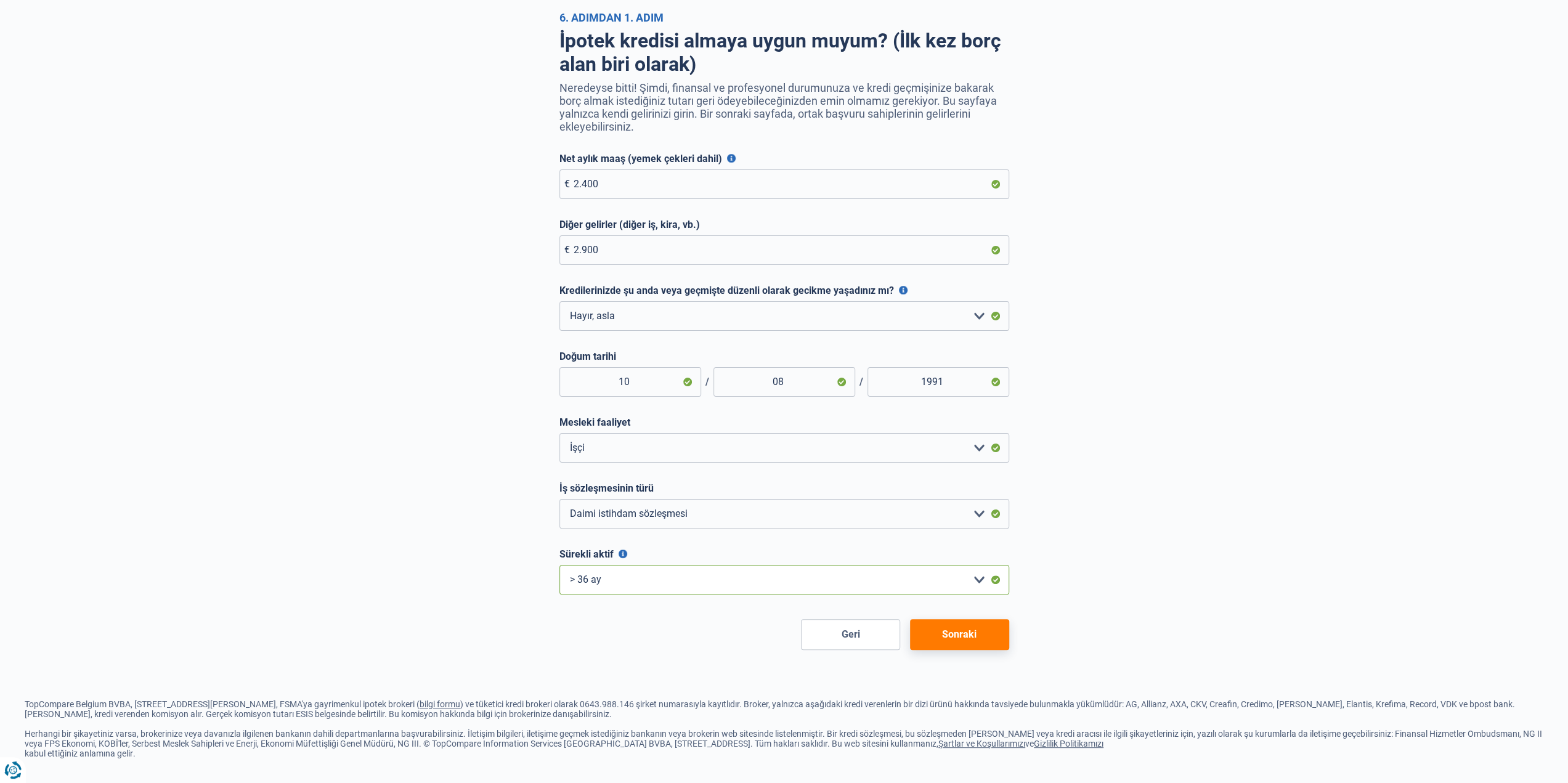
click at [560, 565] on select "< 6 ay 6 - 12 ay 12 - 24 ay 24 - 36 ay > 36 ay Lütfen bir seçim yapın" at bounding box center [784, 580] width 450 height 30
click at [947, 630] on font "Sonraki" at bounding box center [959, 634] width 35 height 12
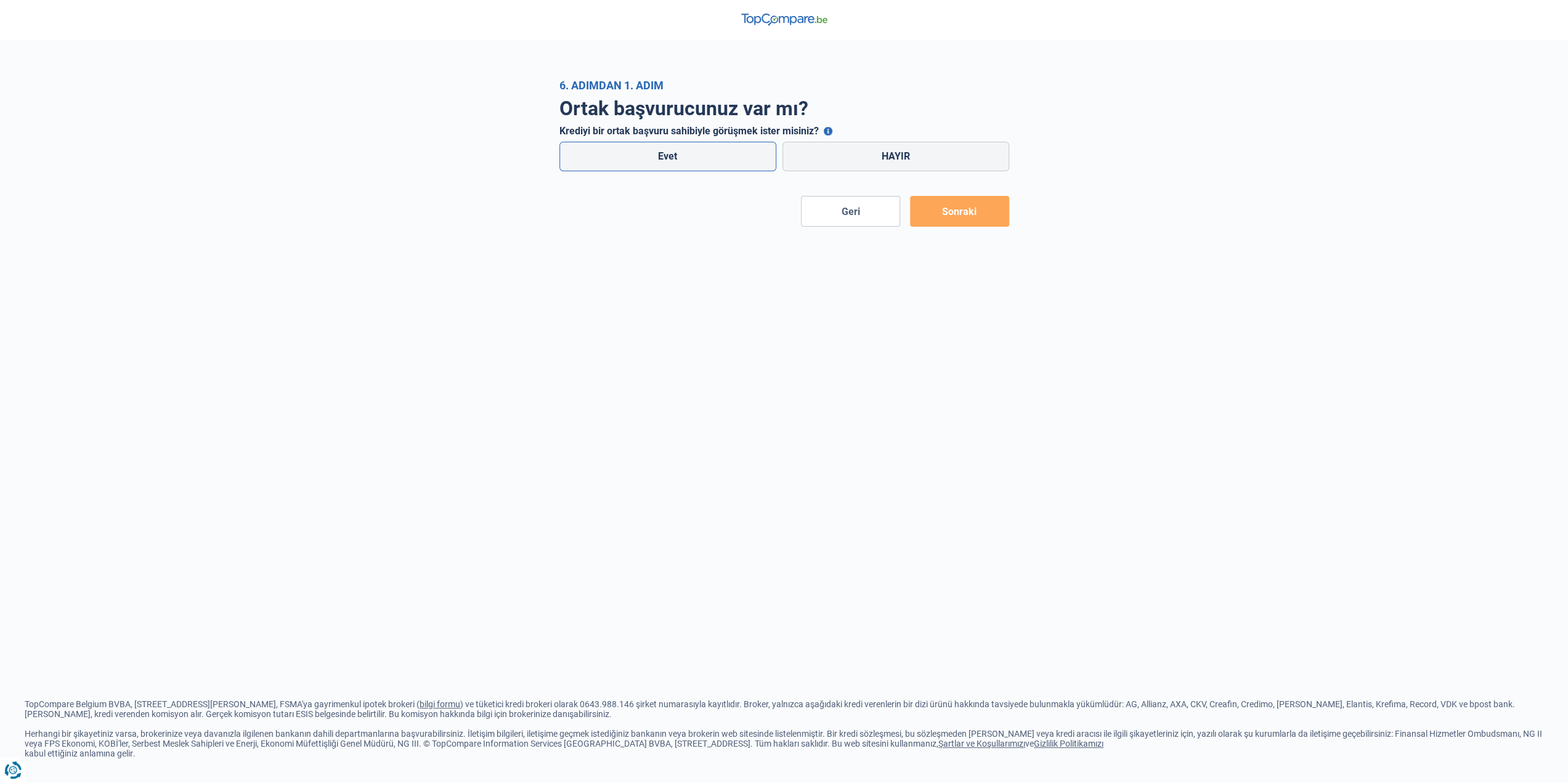
click at [650, 150] on label "Evet" at bounding box center [668, 156] width 217 height 30
click at [650, 150] on input "Evet" at bounding box center [668, 156] width 217 height 30
radio input "true"
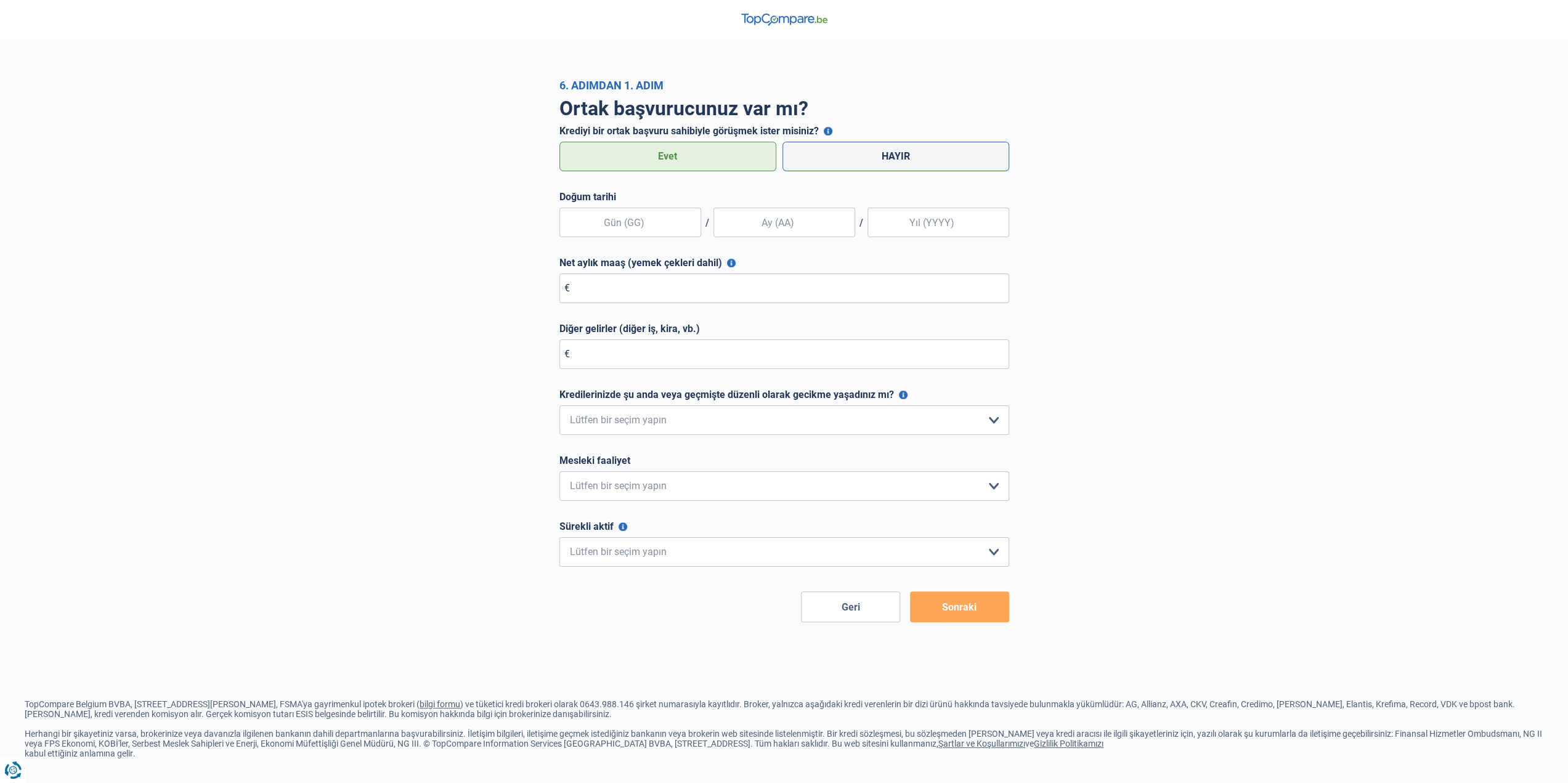
click at [795, 146] on label "HAYIR" at bounding box center [896, 156] width 227 height 30
click at [795, 146] on input "HAYIR" at bounding box center [896, 156] width 227 height 30
radio input "true"
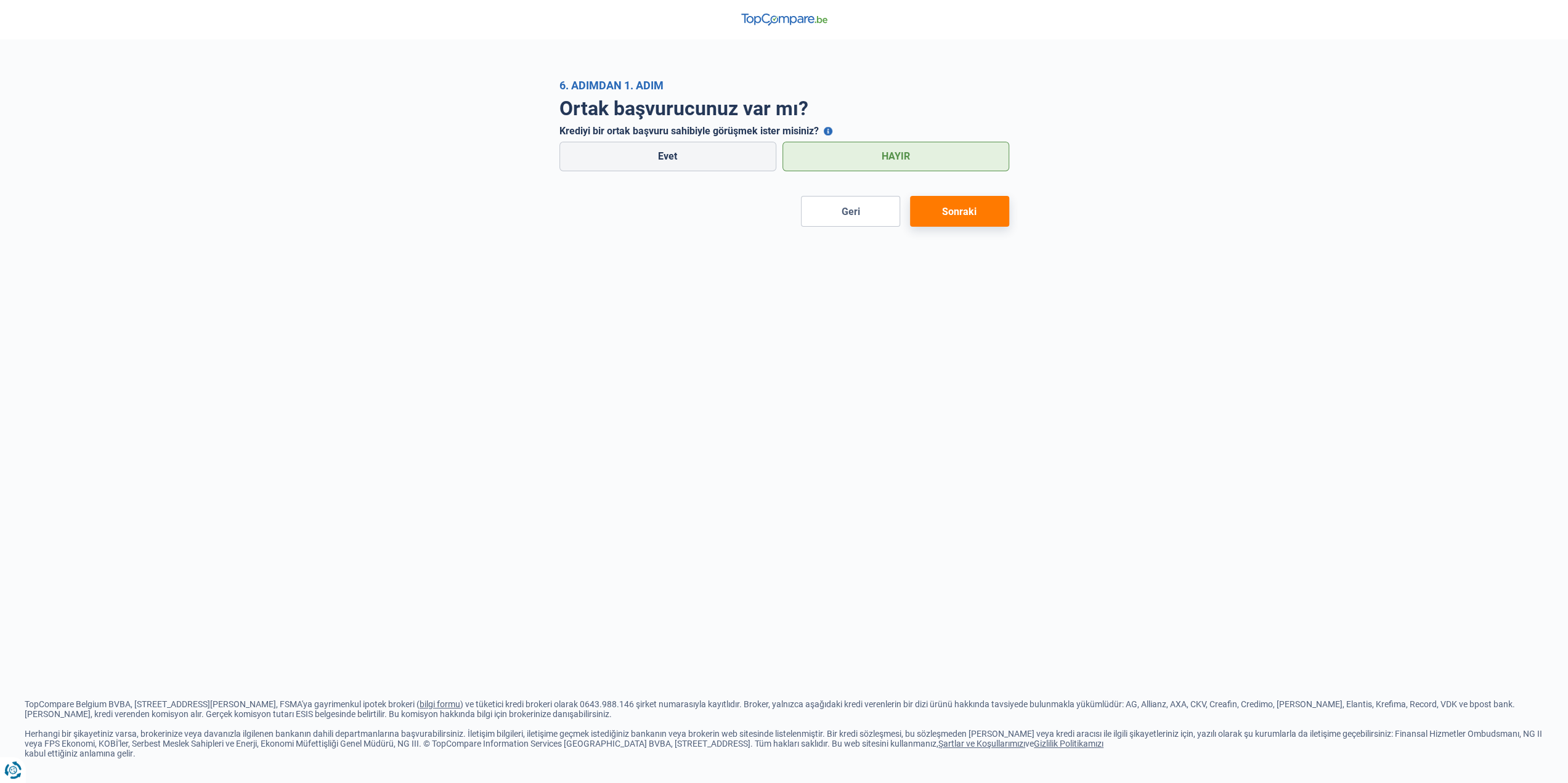
click at [939, 213] on button "Sonraki" at bounding box center [958, 212] width 99 height 31
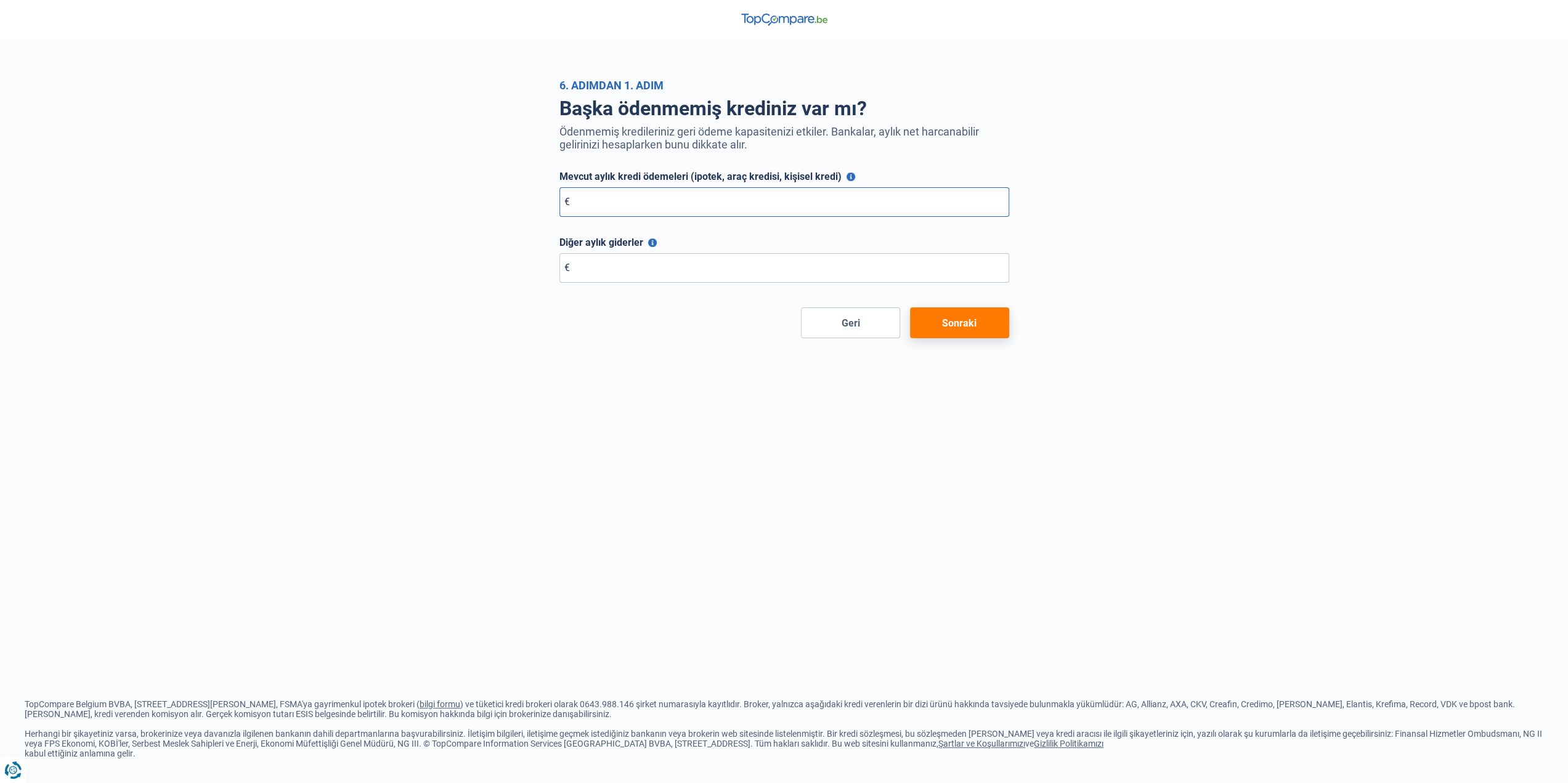
click at [714, 208] on input "Mevcut aylık kredi ödemeleri (ipotek, araç kredisi, kişisel kredi)" at bounding box center [784, 202] width 450 height 30
type input "0"
click at [680, 264] on input "Diğer aylık giderler" at bounding box center [784, 268] width 450 height 30
type input "0"
click at [980, 333] on button "Sonraki" at bounding box center [958, 322] width 99 height 31
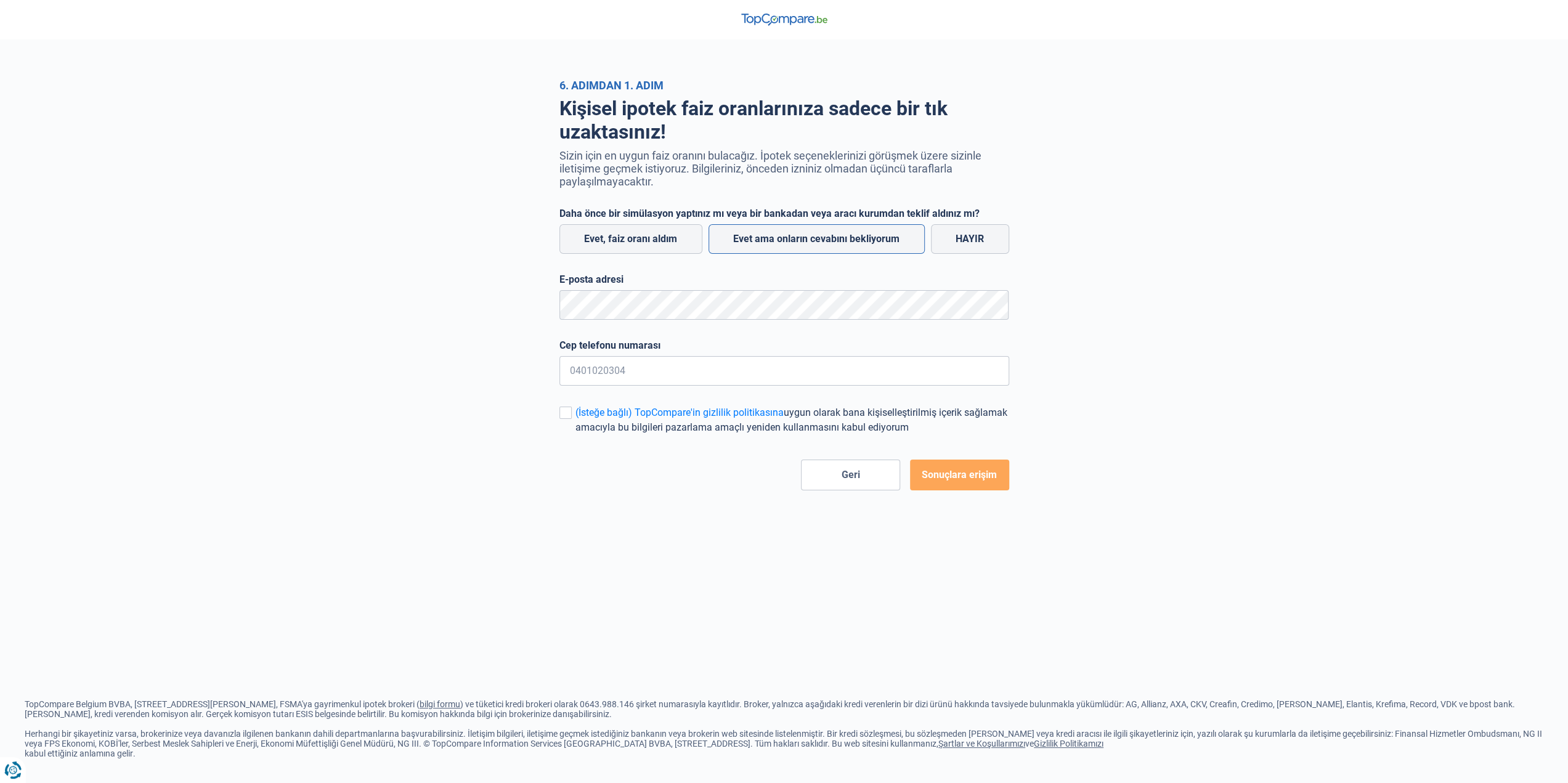
click at [852, 248] on label "Evet ama onların cevabını bekliyorum" at bounding box center [817, 239] width 216 height 30
click at [852, 248] on input "Evet ama onların cevabını bekliyorum" at bounding box center [817, 239] width 216 height 30
radio input "true"
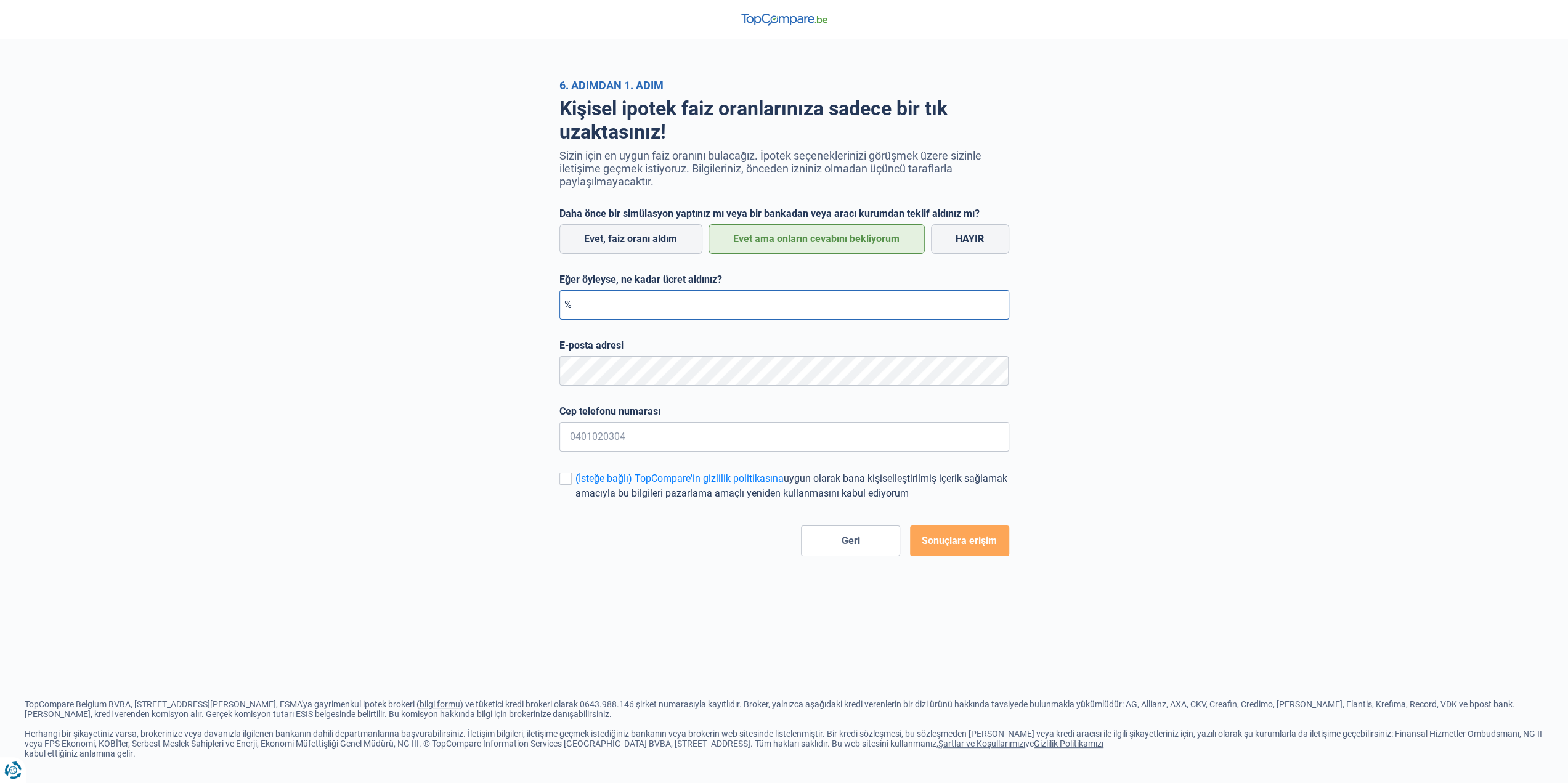
click at [644, 307] on input "Eğer öyleyse, ne kadar ücret aldınız?" at bounding box center [784, 304] width 450 height 30
click at [644, 307] on input "0,02" at bounding box center [784, 304] width 450 height 30
type input "3,96"
type input "0472790478"
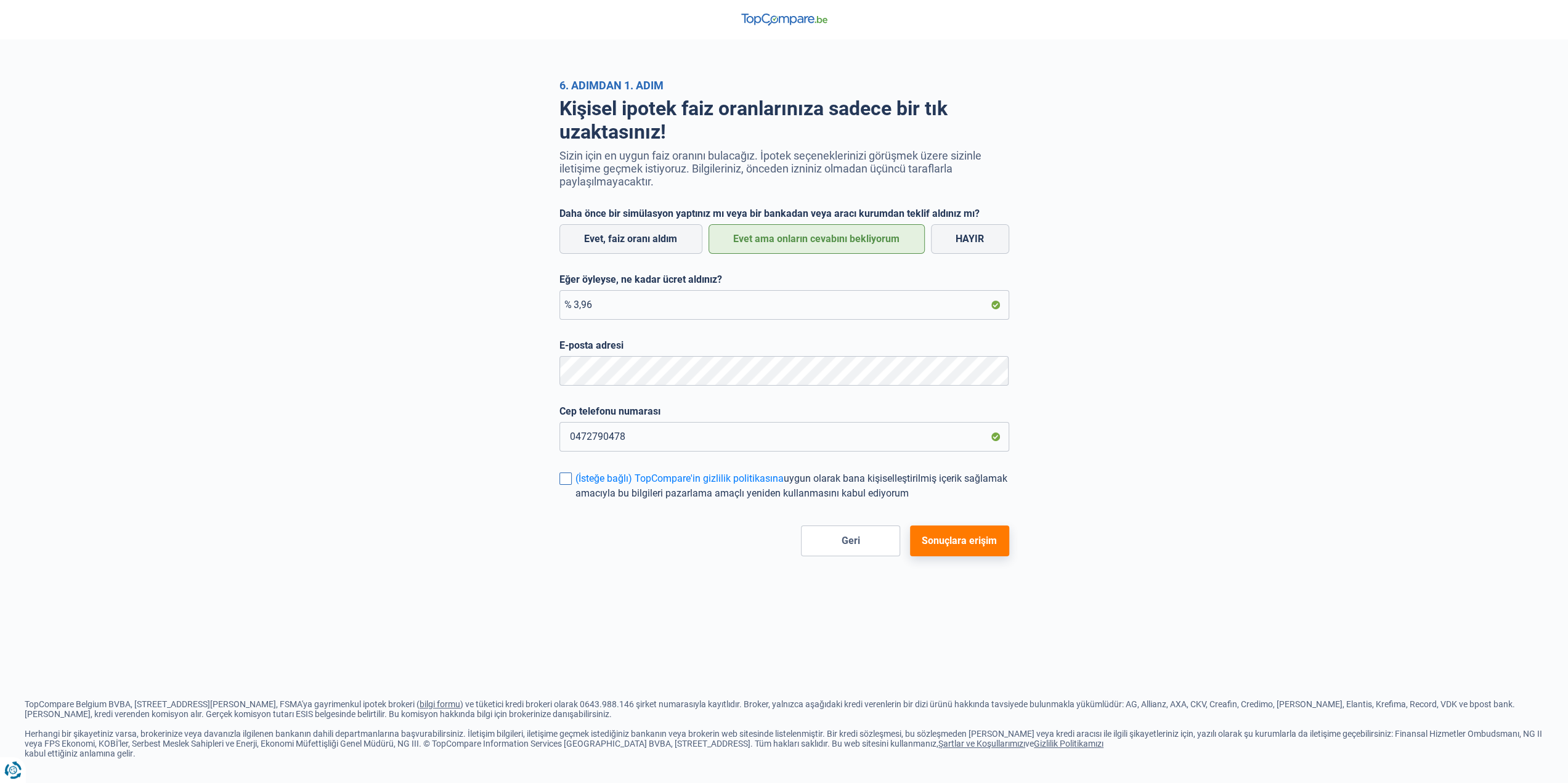
click at [565, 477] on span at bounding box center [566, 479] width 13 height 13
click at [575, 501] on input "(İsteğe bağlı) TopCompare'in gizlilik politikasına uygun olarak bana kişiselleş…" at bounding box center [575, 501] width 0 height 0
click at [975, 534] on button "Sonuçlara erişim" at bounding box center [958, 540] width 99 height 31
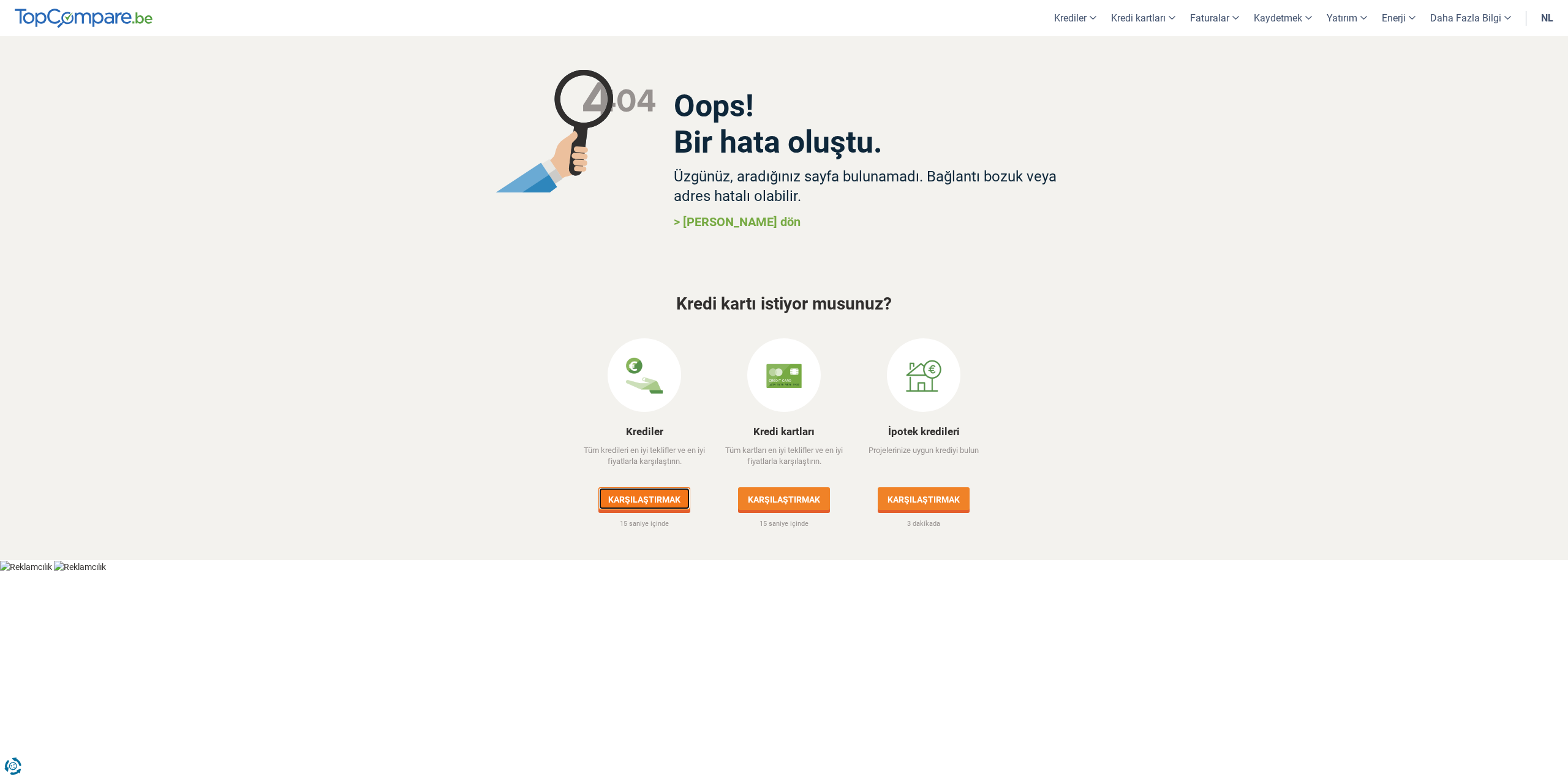
click at [675, 498] on font "Karşılaştırmak" at bounding box center [644, 499] width 72 height 10
